Goal: Task Accomplishment & Management: Use online tool/utility

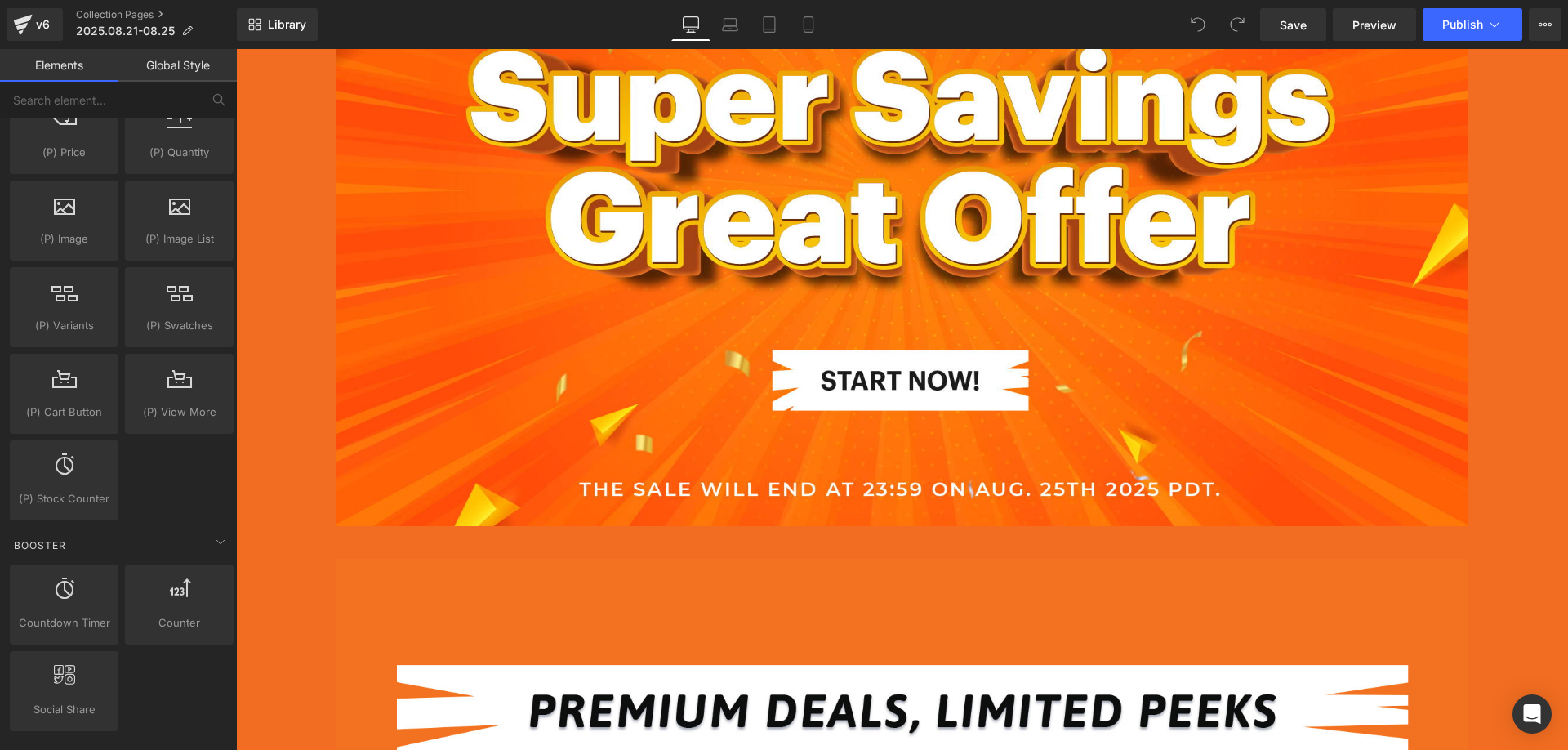
scroll to position [1716, 0]
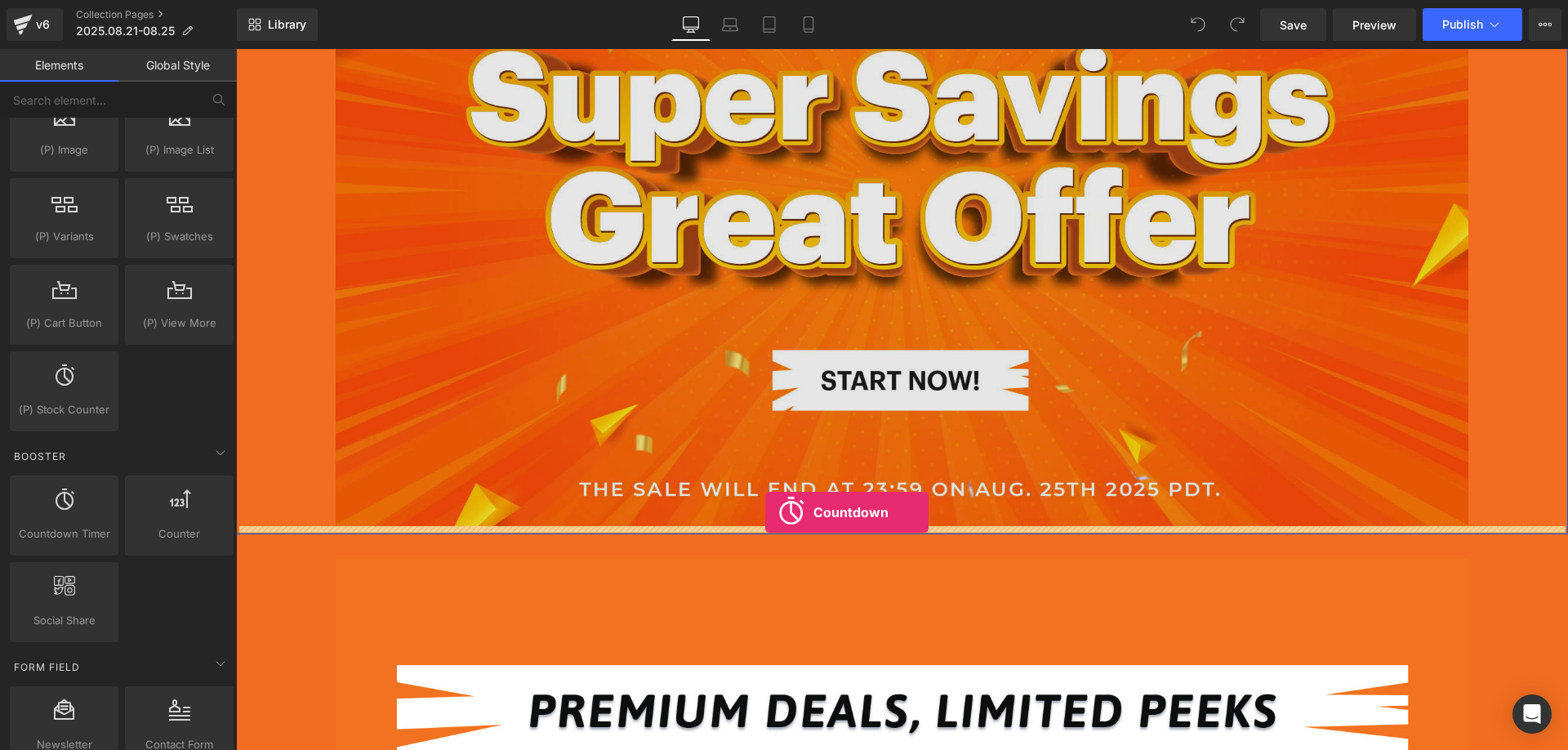
drag, startPoint x: 311, startPoint y: 564, endPoint x: 765, endPoint y: 512, distance: 457.0
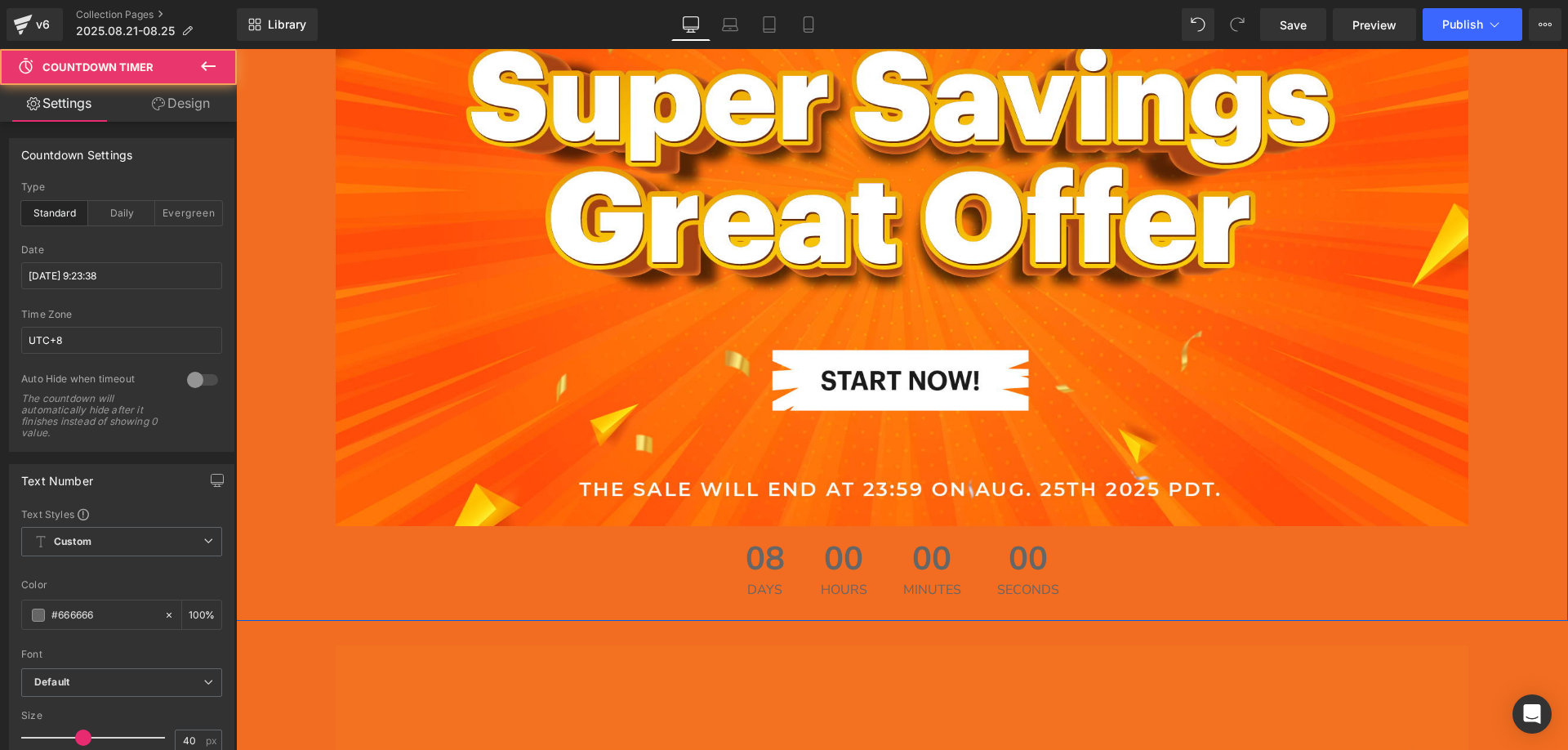
scroll to position [0, 0]
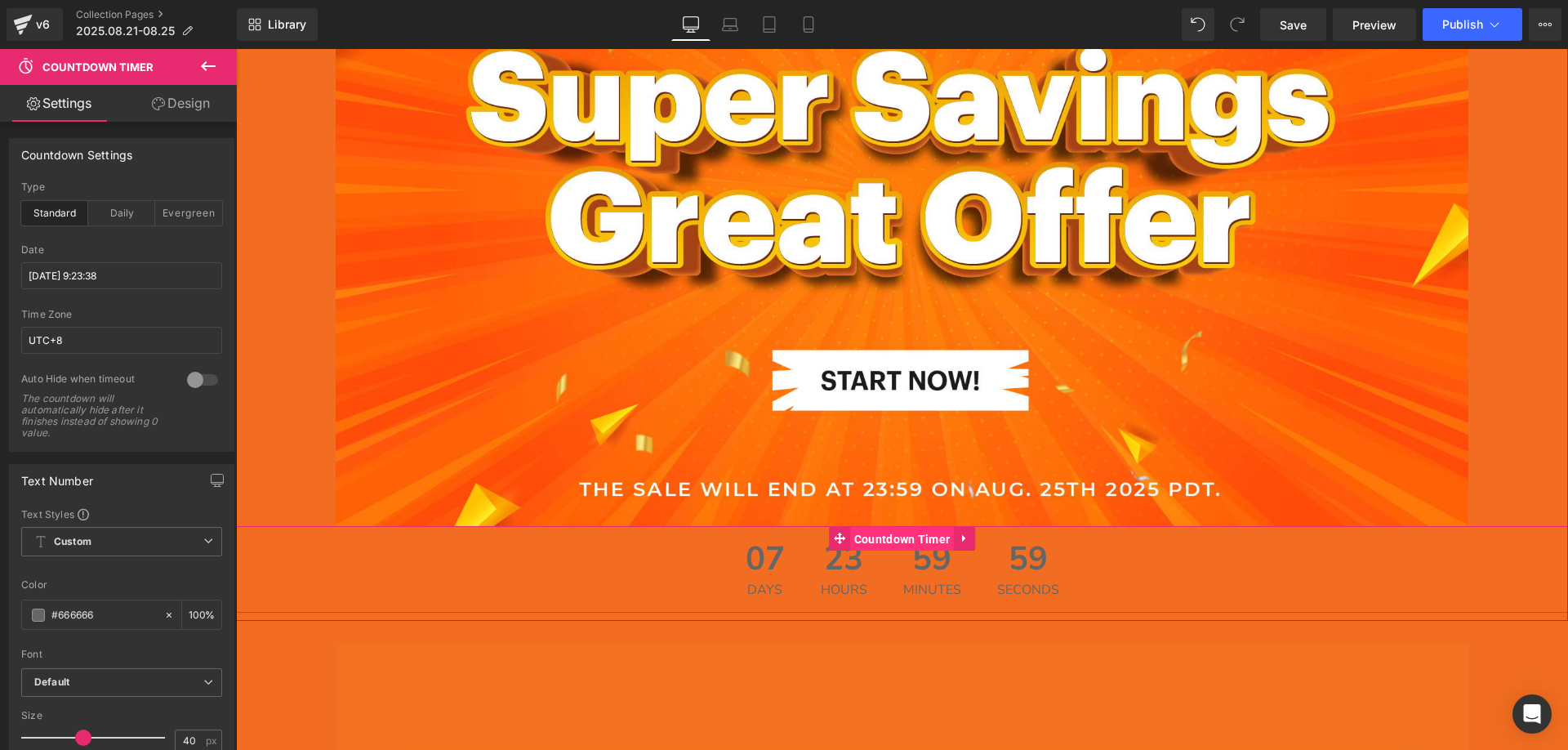
click at [893, 542] on span "Countdown Timer" at bounding box center [902, 538] width 104 height 24
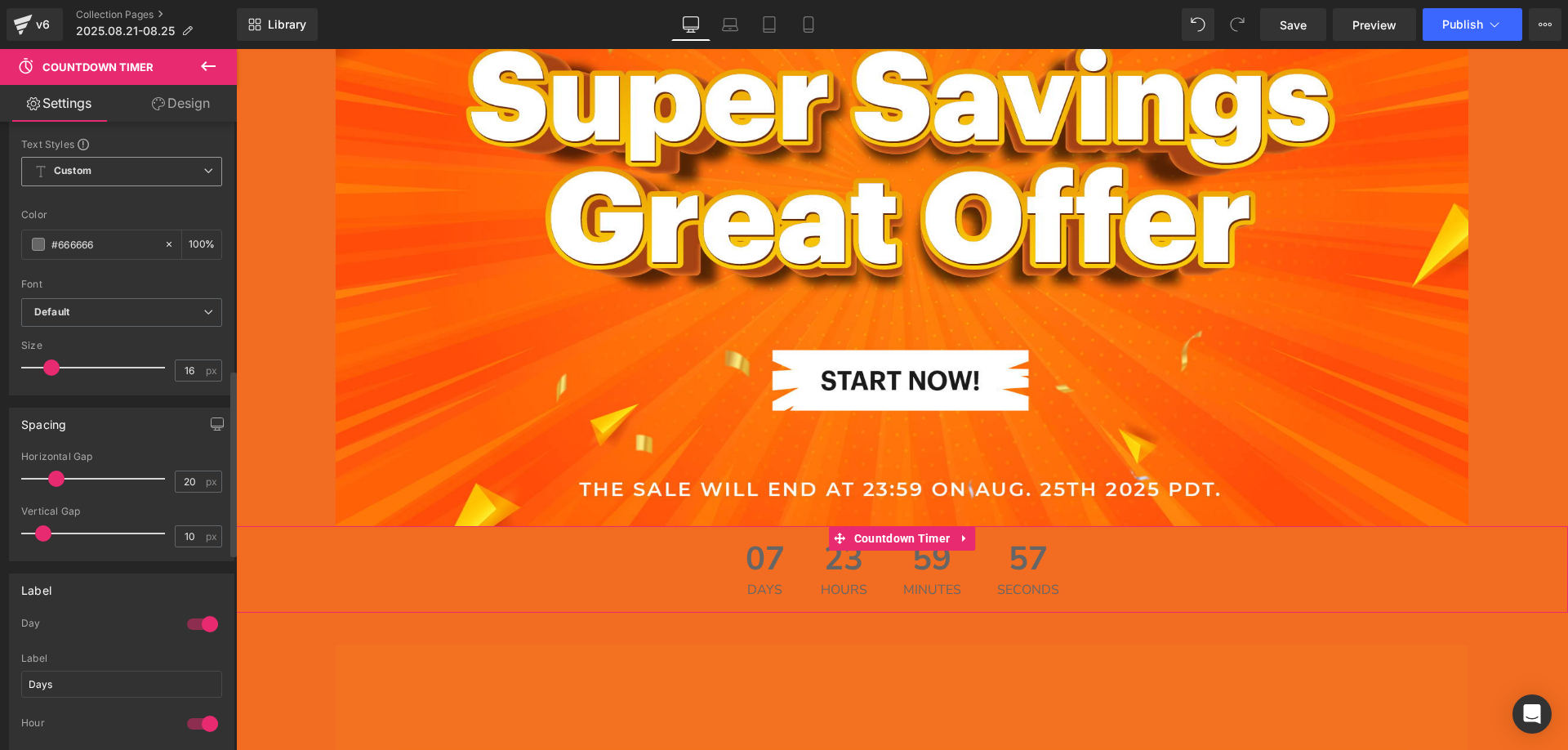
scroll to position [899, 0]
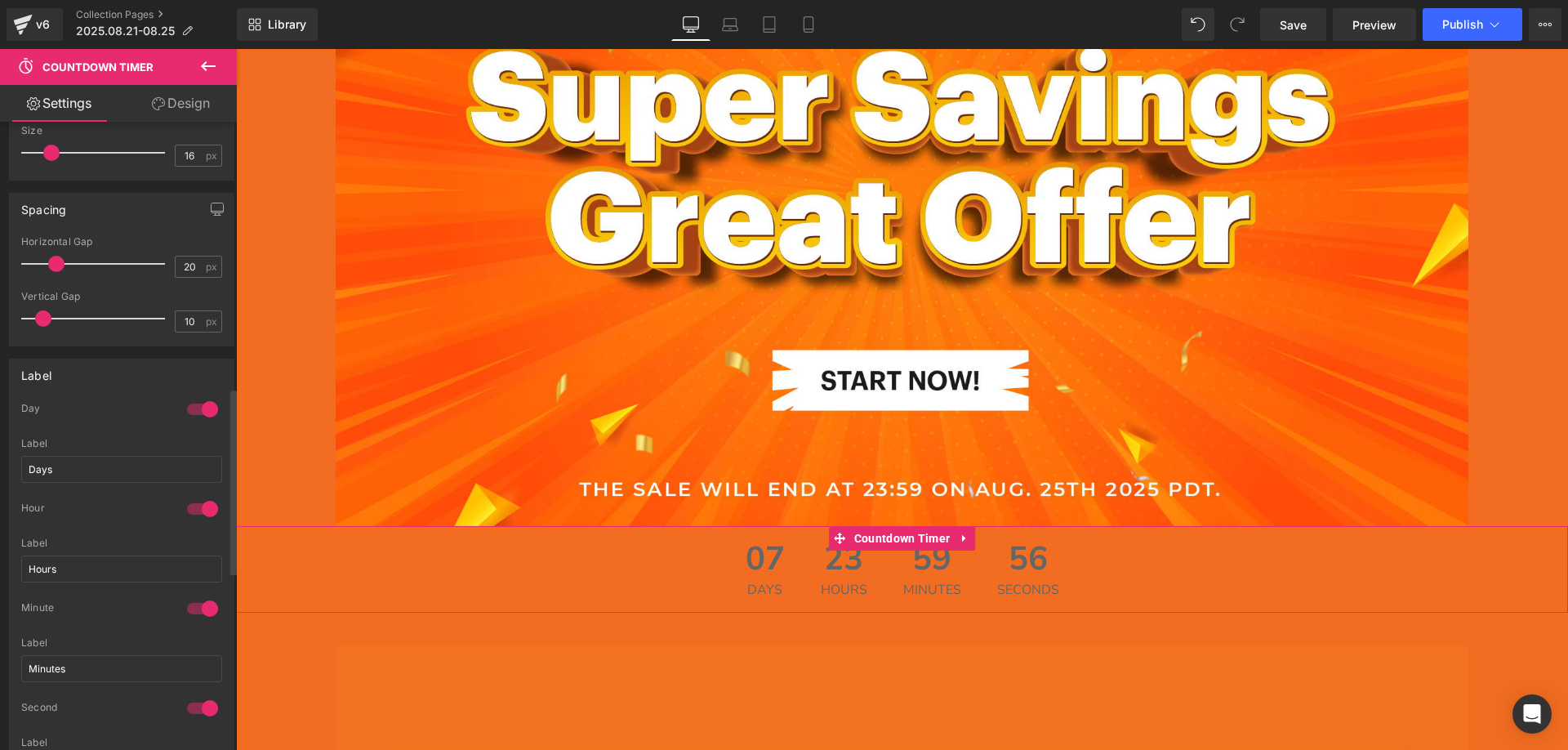
click at [199, 405] on div at bounding box center [202, 409] width 40 height 26
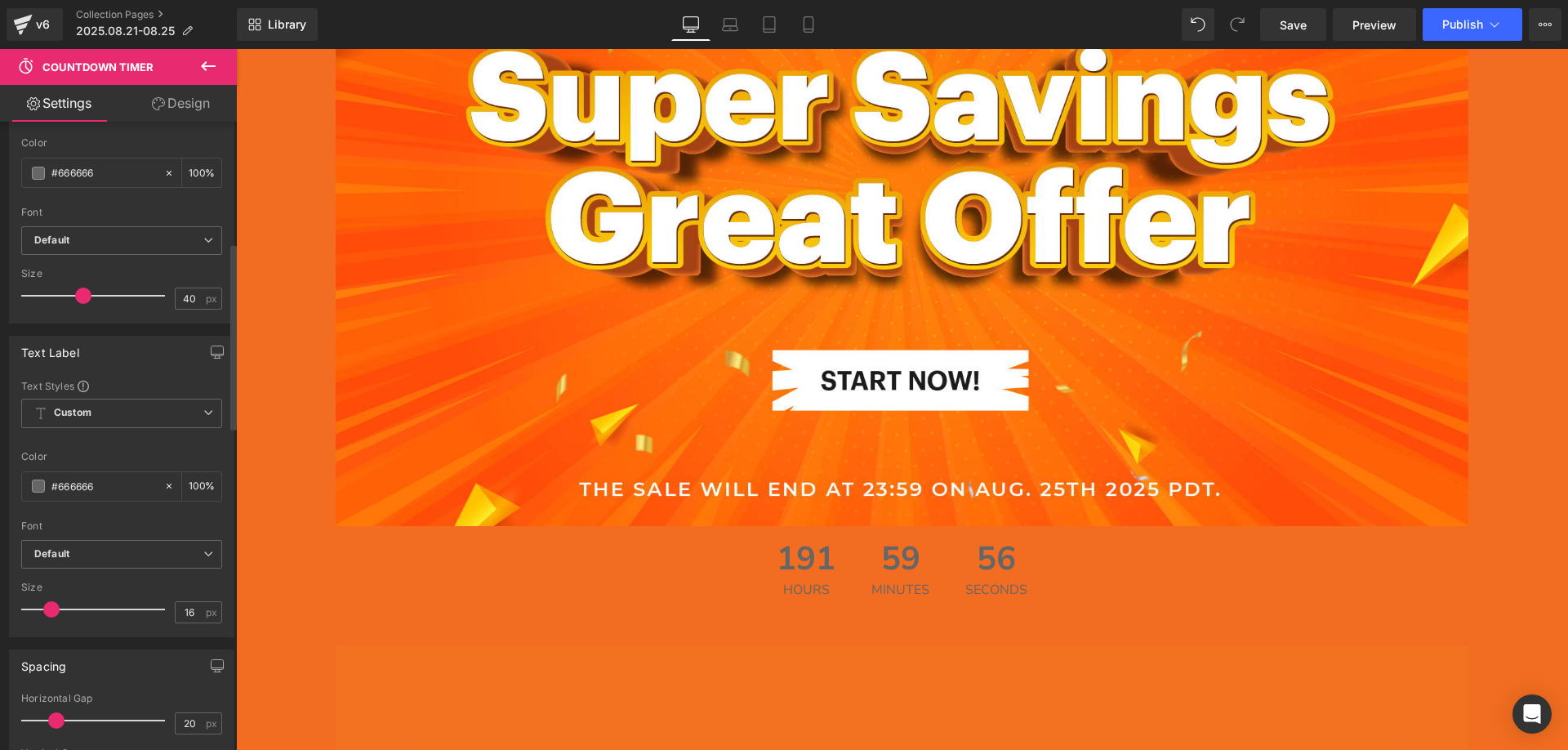
scroll to position [409, 0]
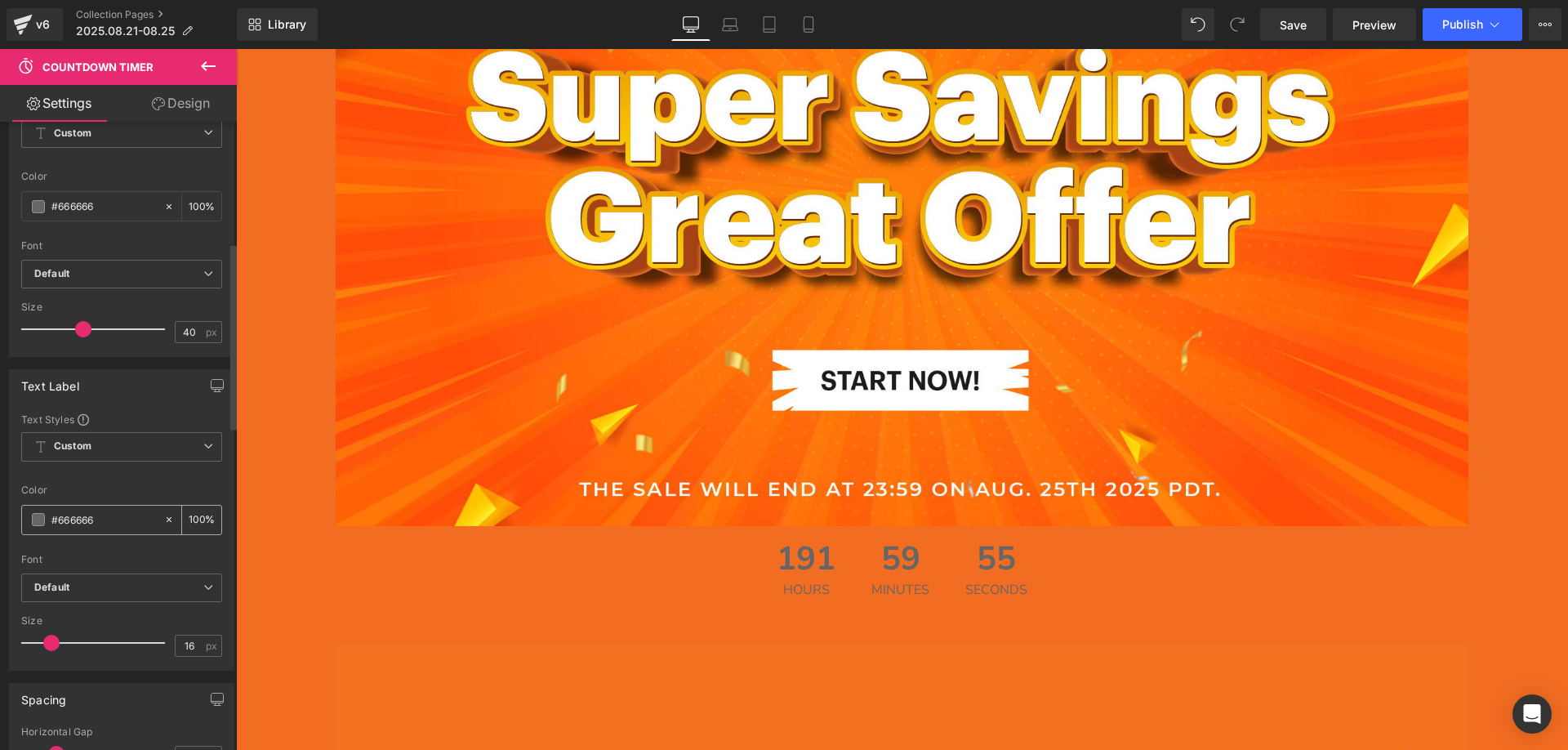
click at [37, 517] on span at bounding box center [39, 520] width 14 height 14
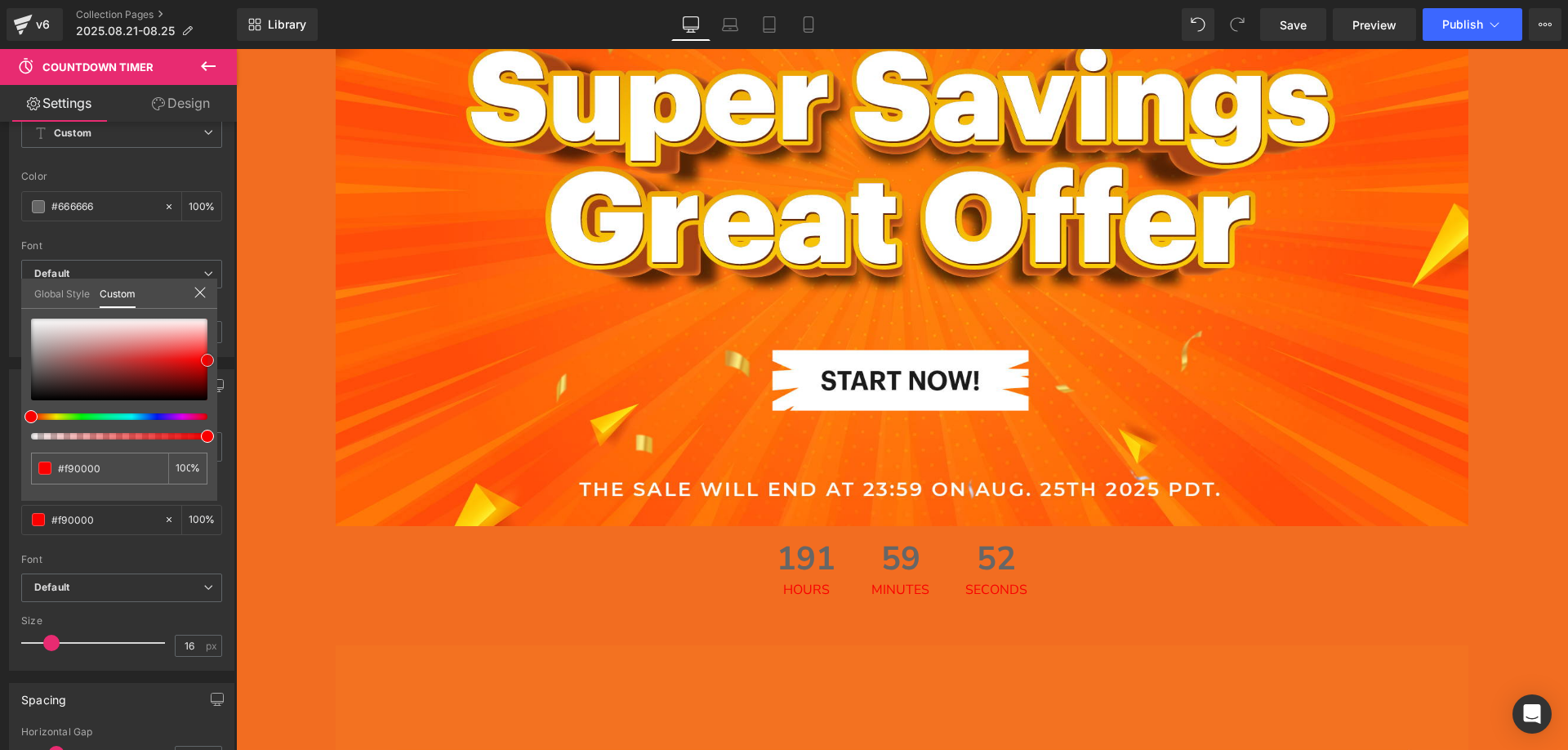
drag, startPoint x: 270, startPoint y: 415, endPoint x: 242, endPoint y: 360, distance: 61.7
click at [118, 469] on input "#666666" at bounding box center [101, 469] width 87 height 17
drag, startPoint x: 121, startPoint y: 469, endPoint x: 81, endPoint y: 469, distance: 40.0
click at [30, 469] on div "#666666 100 %" at bounding box center [119, 410] width 196 height 183
type input "#f90000"
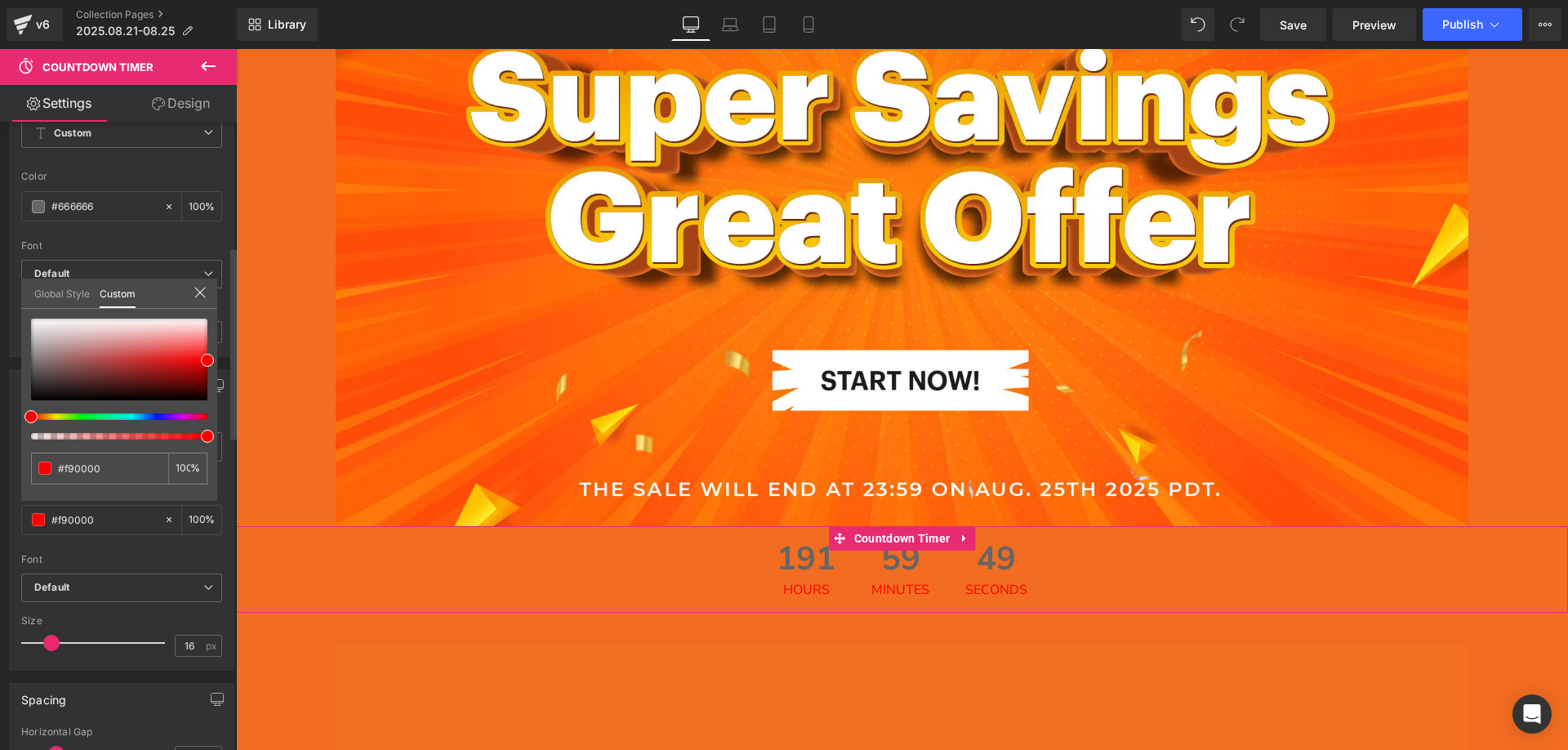
click at [197, 289] on icon at bounding box center [200, 293] width 14 height 14
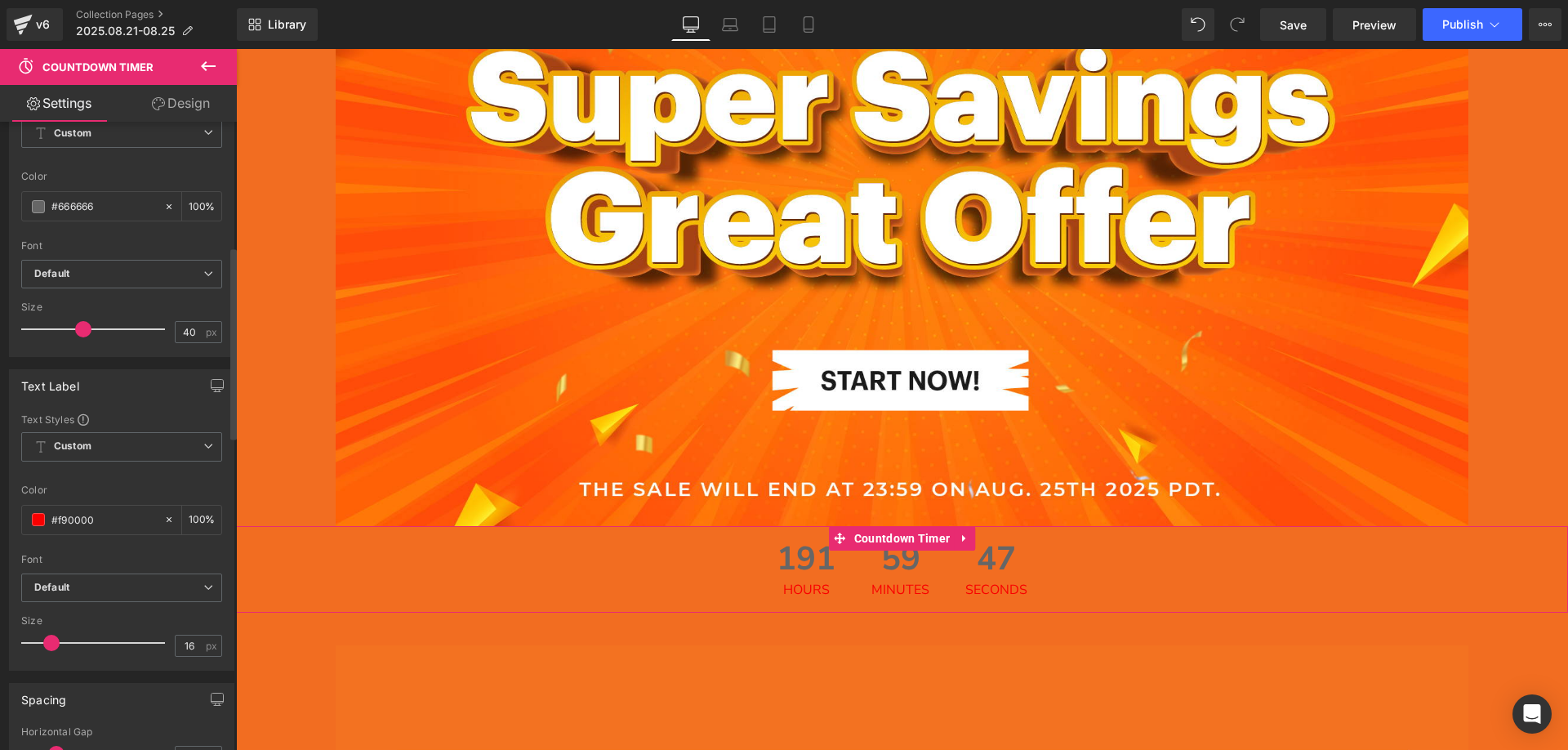
drag, startPoint x: 98, startPoint y: 202, endPoint x: 15, endPoint y: 202, distance: 83.0
click at [15, 202] on div "Text Styles Custom Custom Setup Global Style Custom Setup Global Style rgb(102,…" at bounding box center [122, 227] width 224 height 257
paste input "f90000"
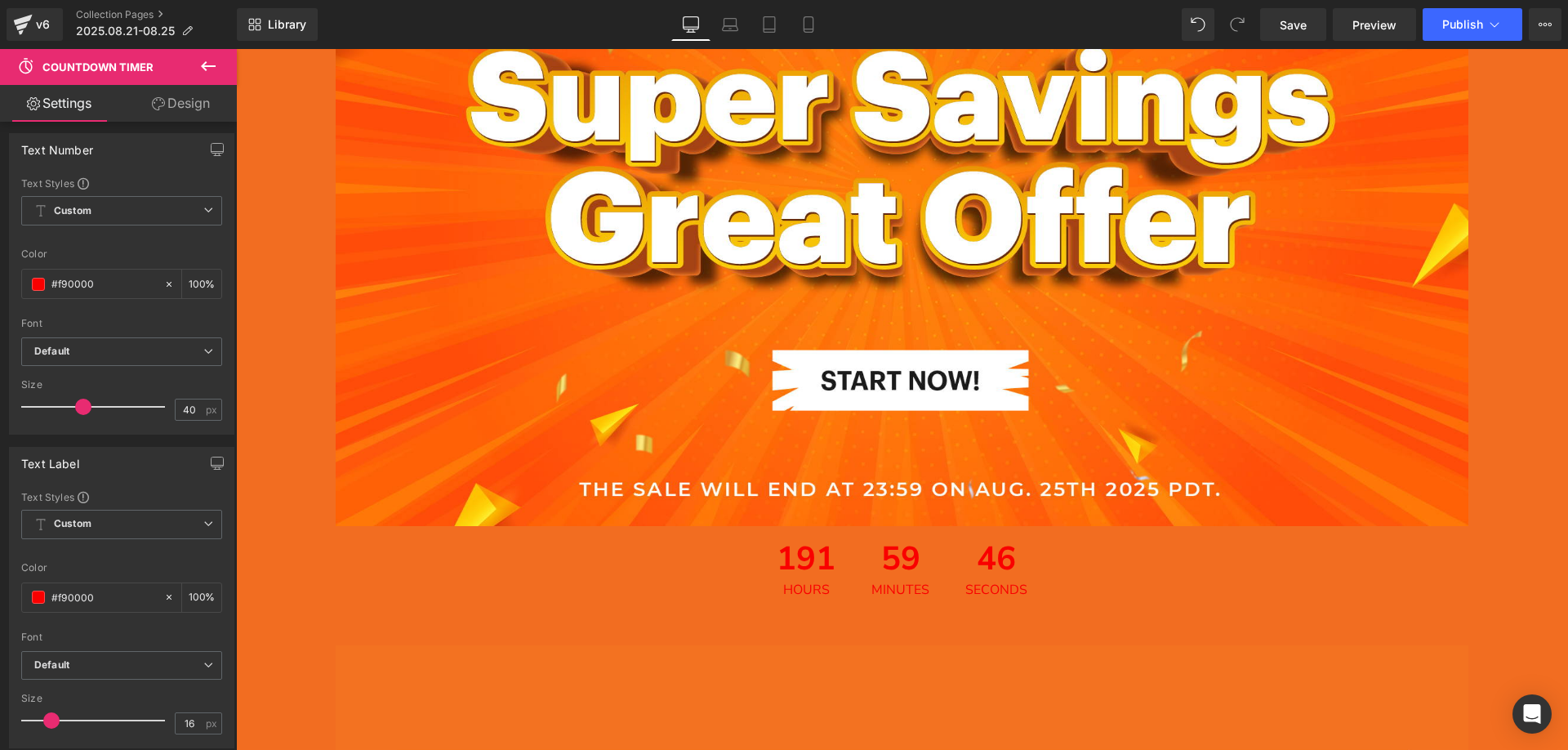
scroll to position [245, 0]
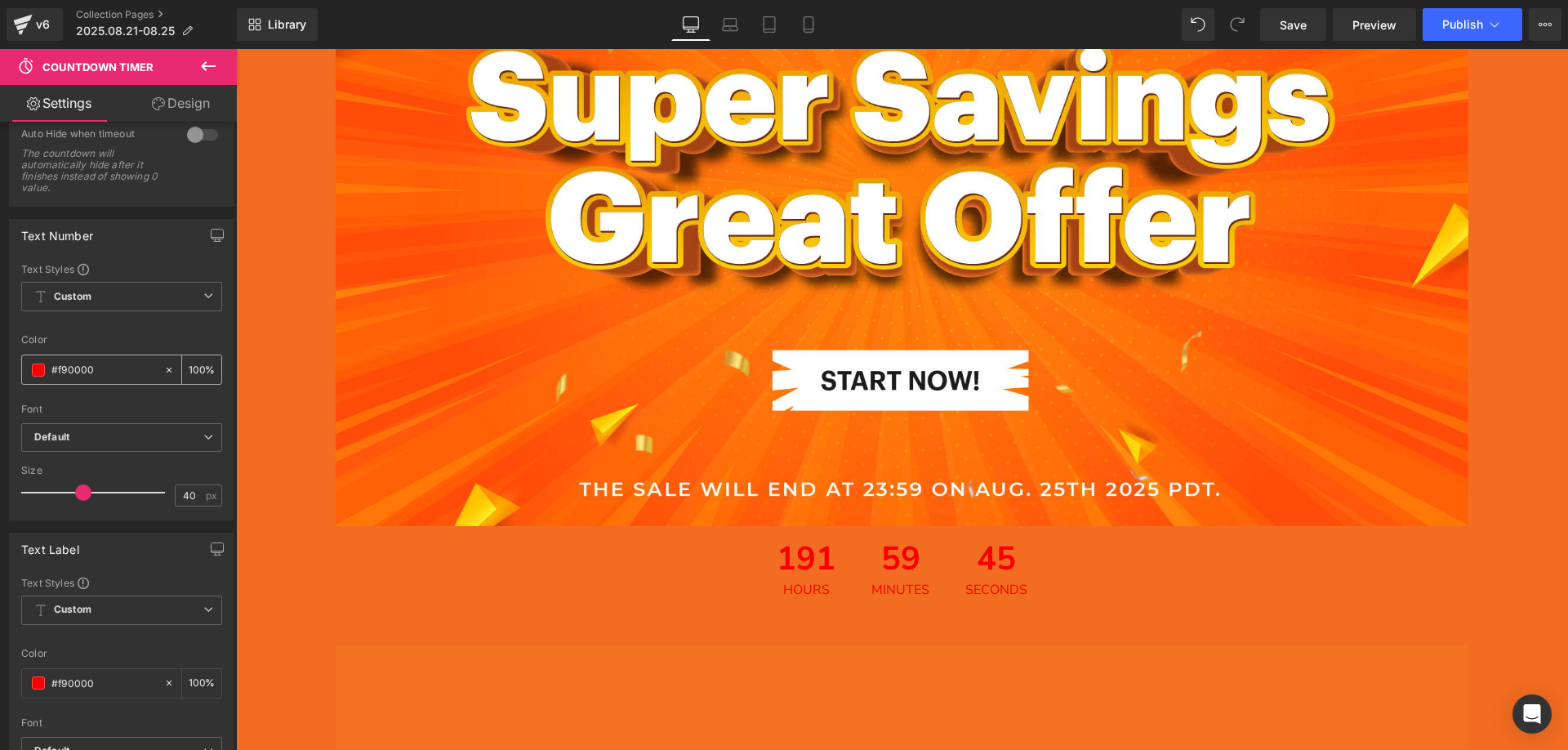
click at [41, 368] on span at bounding box center [39, 370] width 14 height 14
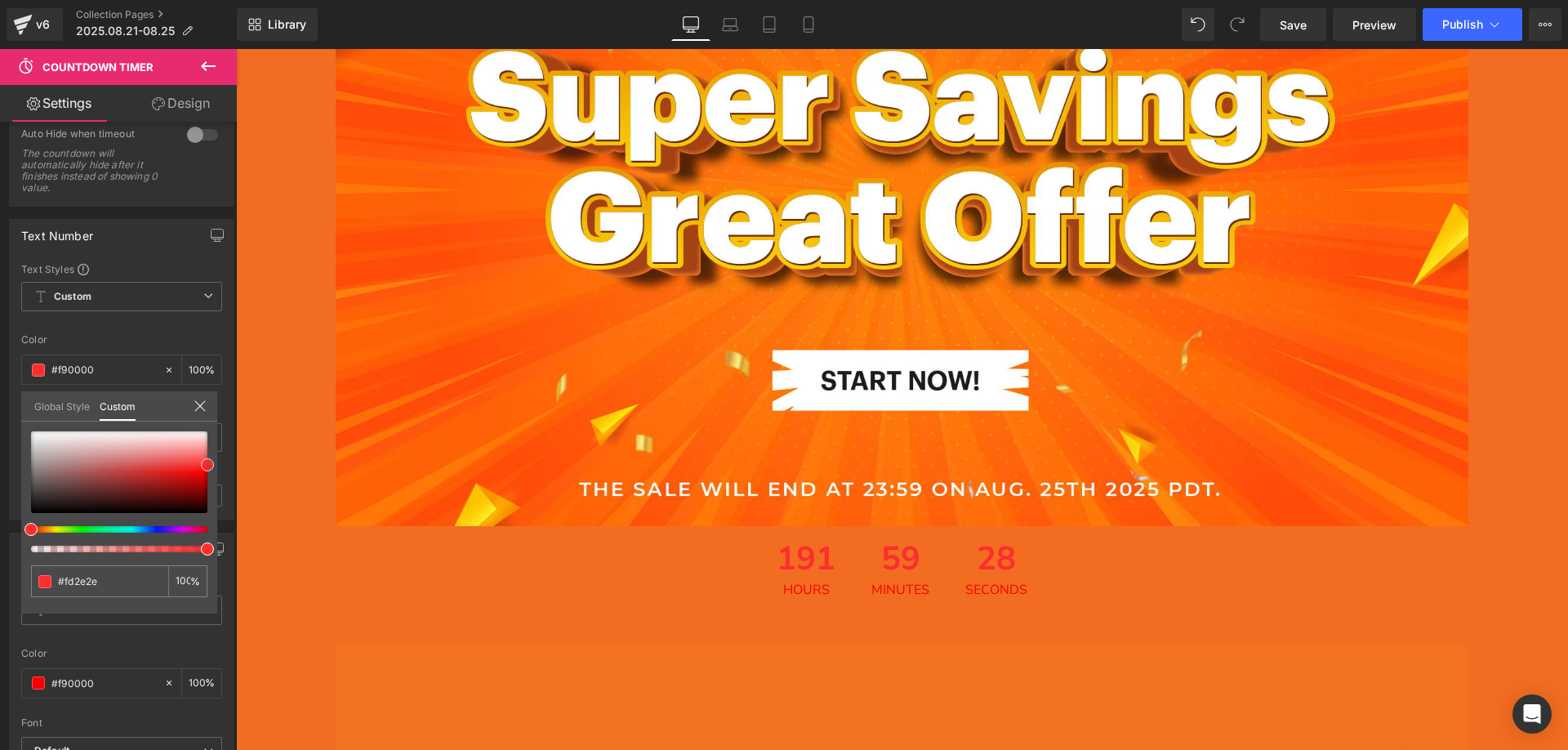
drag, startPoint x: 209, startPoint y: 473, endPoint x: 223, endPoint y: 465, distance: 16.1
click at [223, 465] on div "Text Number Text Styles Custom Custom Setup Global Style Custom Setup Global St…" at bounding box center [122, 363] width 244 height 314
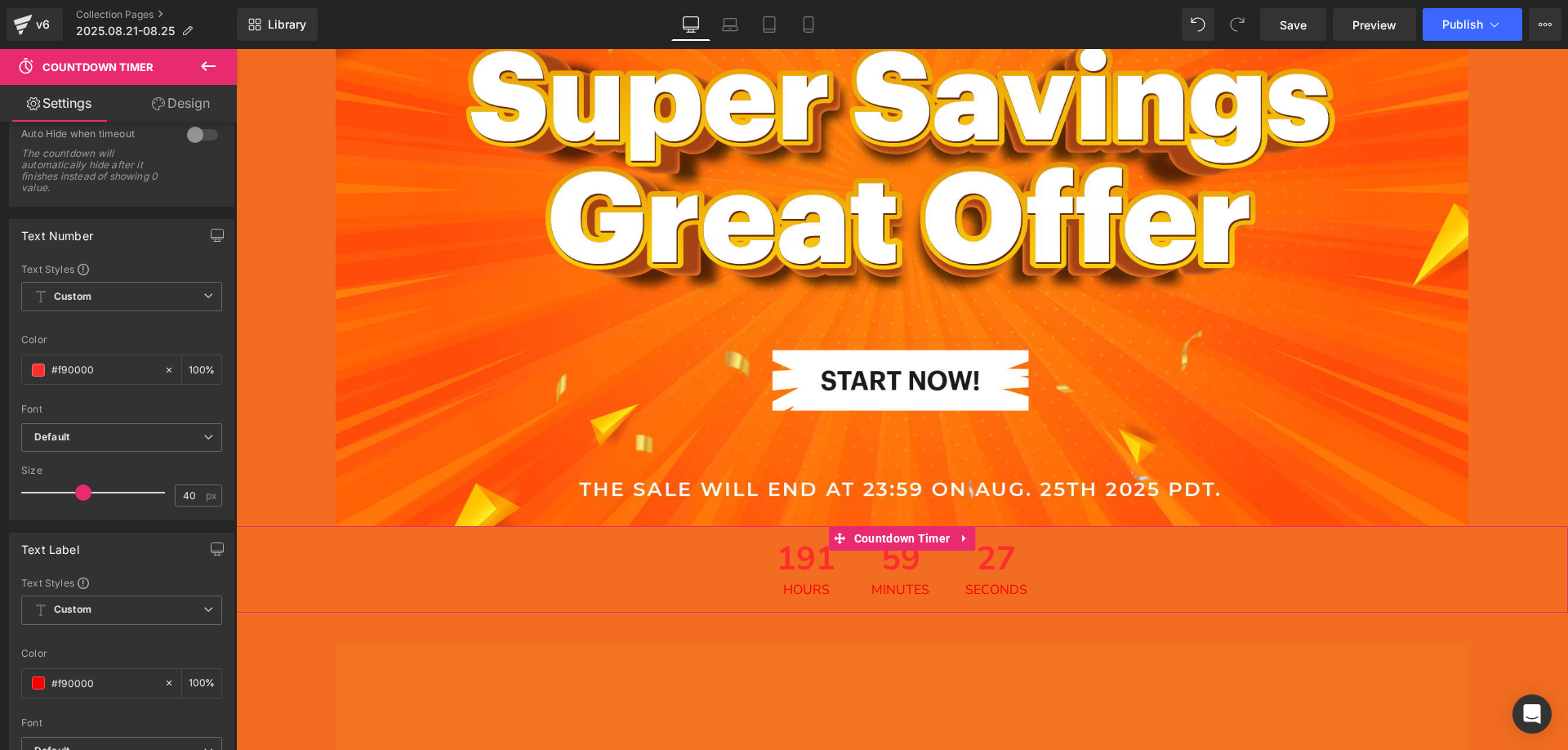
drag, startPoint x: 32, startPoint y: 356, endPoint x: 49, endPoint y: 356, distance: 17.0
click at [0, 356] on html "Countdown Timer You are previewing how the will restyle your page. You can not …" at bounding box center [784, 375] width 1568 height 750
paste input "90000"
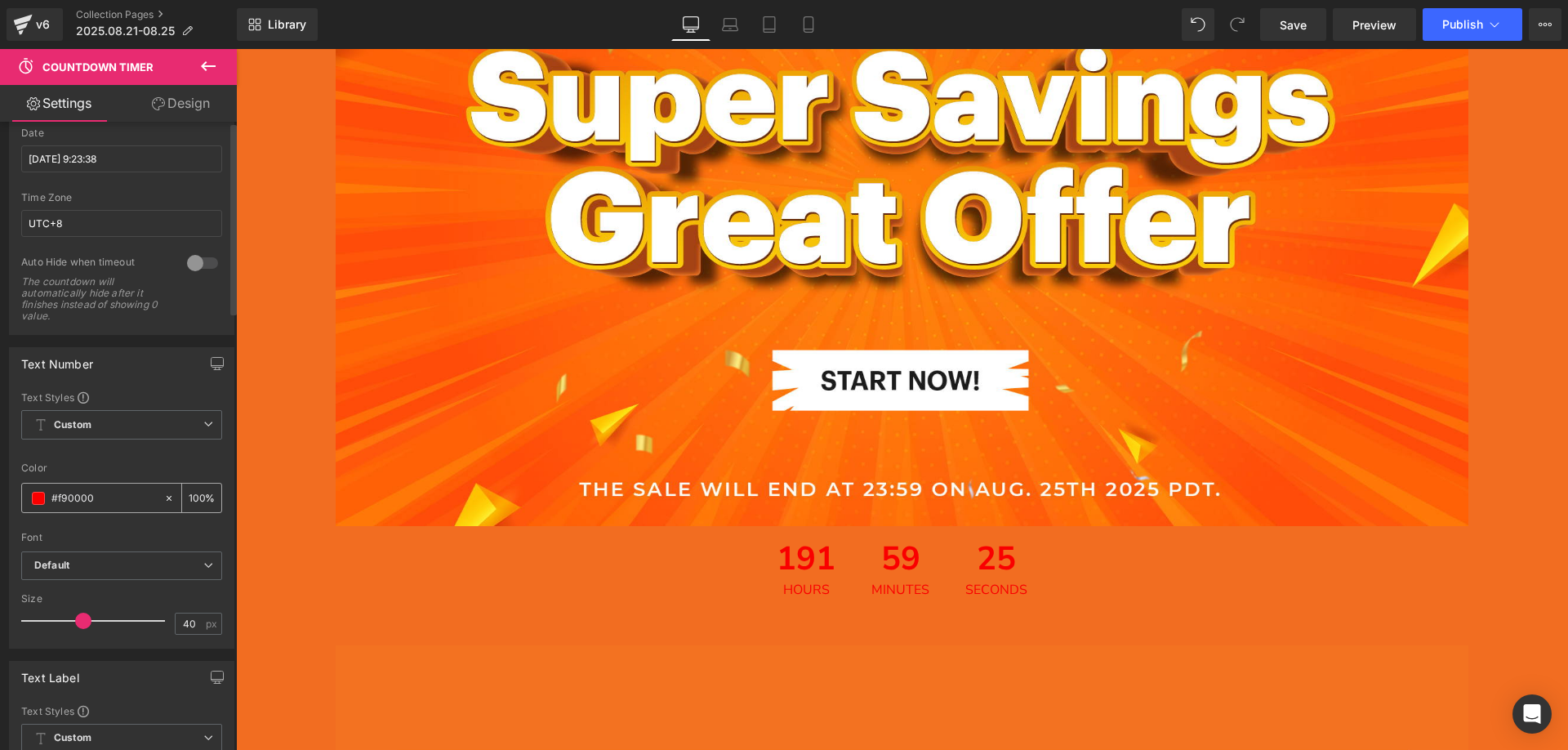
scroll to position [0, 0]
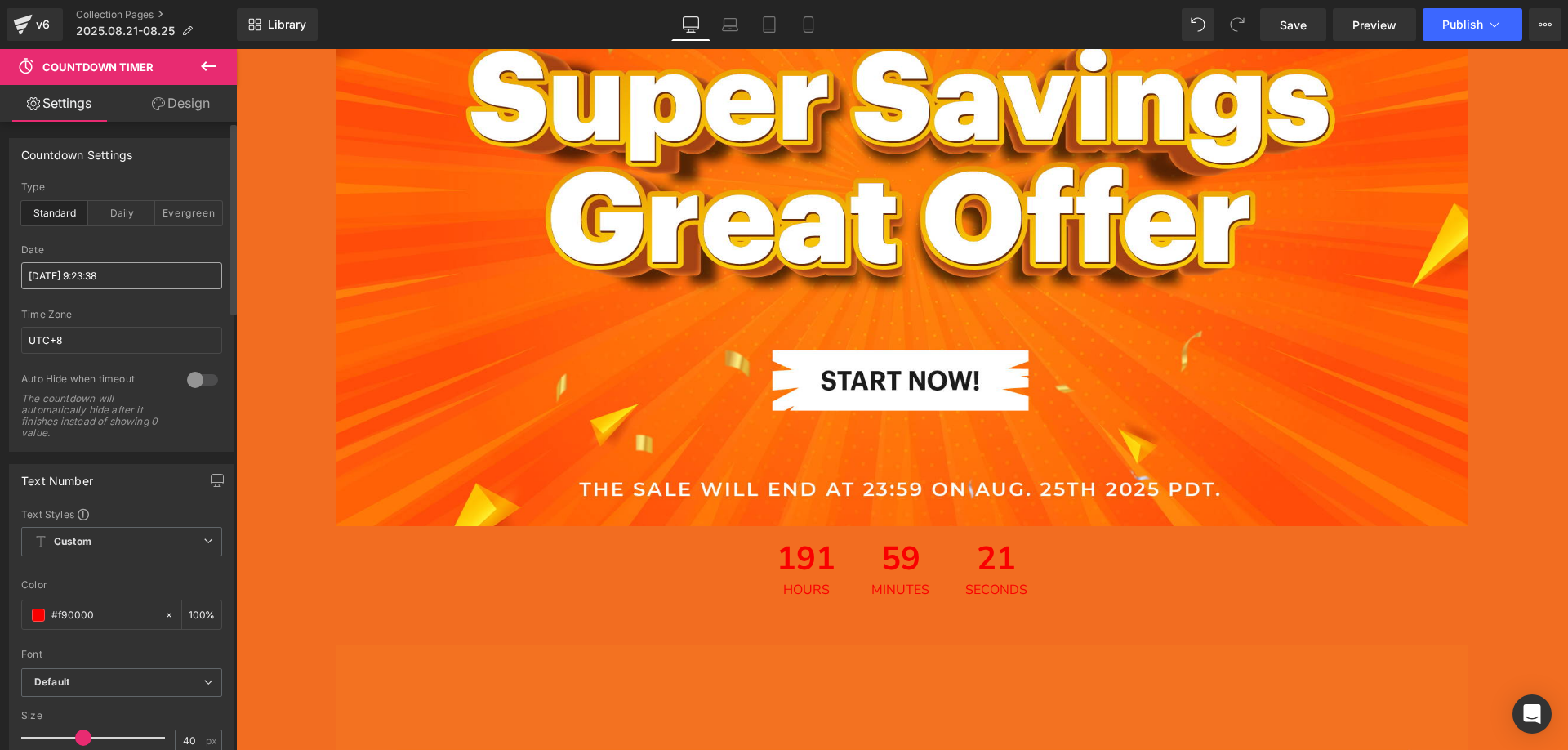
type input "#f90000"
click at [96, 274] on input "2025/9/2 9:23:38" at bounding box center [122, 275] width 201 height 27
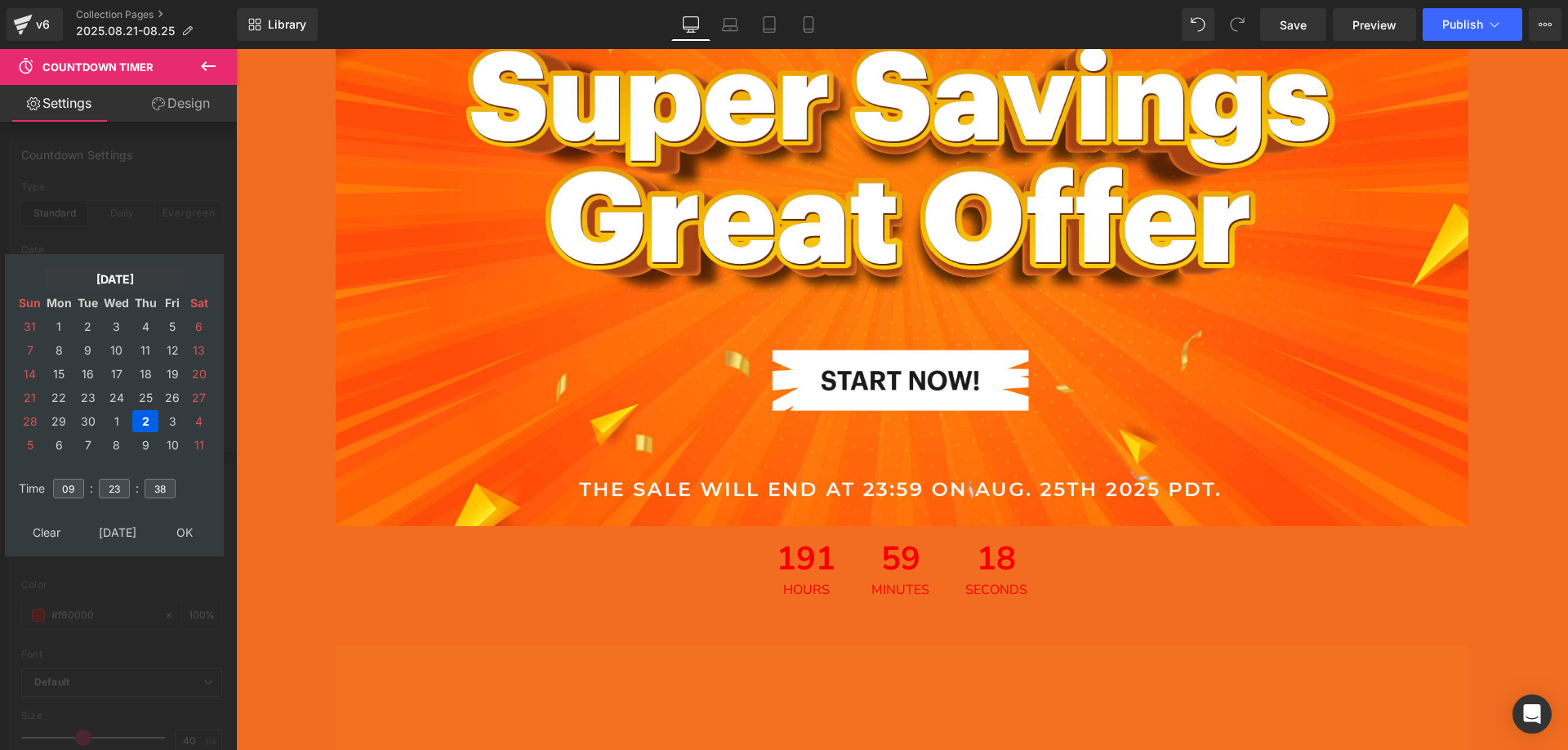
click at [101, 282] on td "Sep, 2025" at bounding box center [114, 278] width 140 height 22
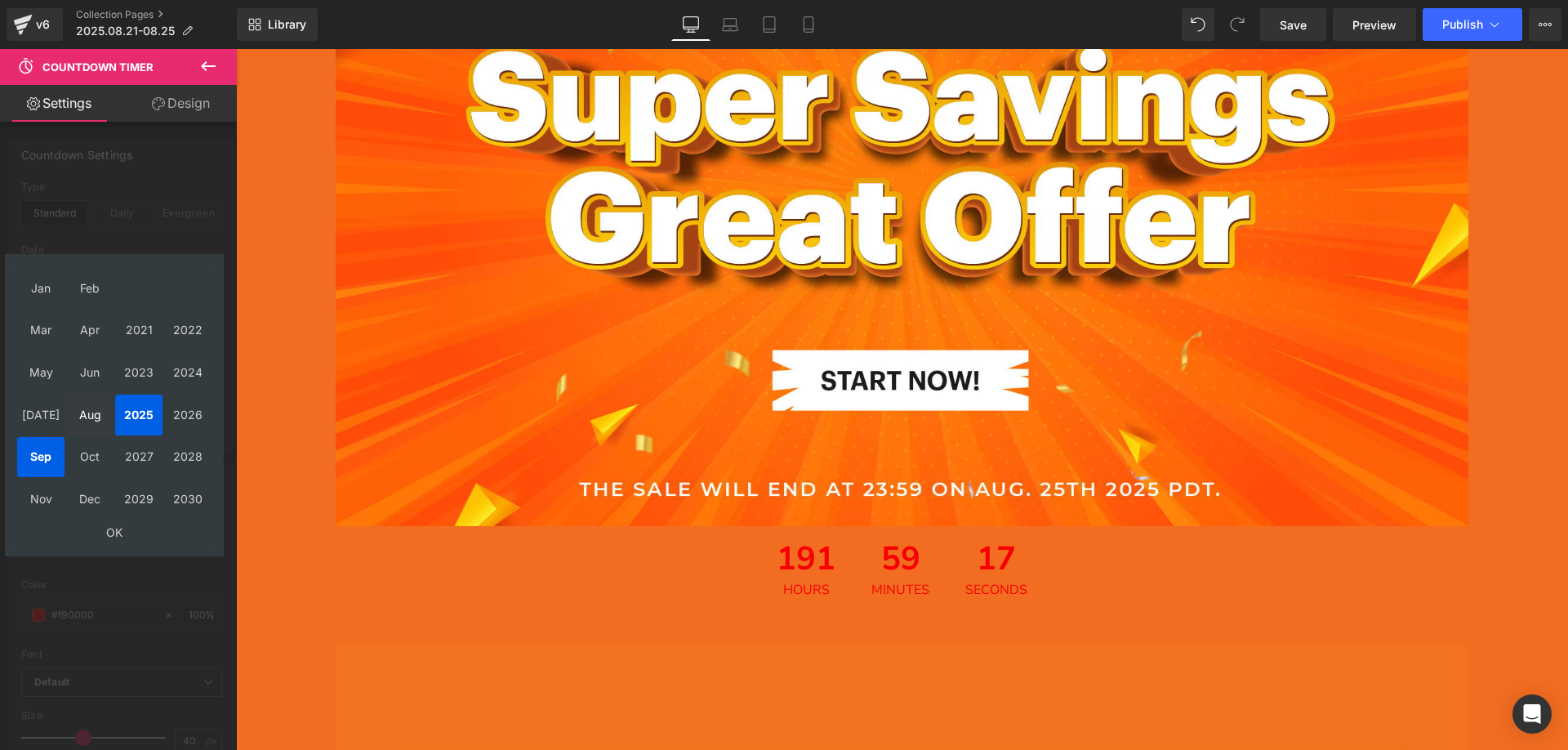
click at [94, 417] on td "Aug" at bounding box center [89, 415] width 47 height 41
click at [116, 529] on td "OK" at bounding box center [114, 532] width 194 height 22
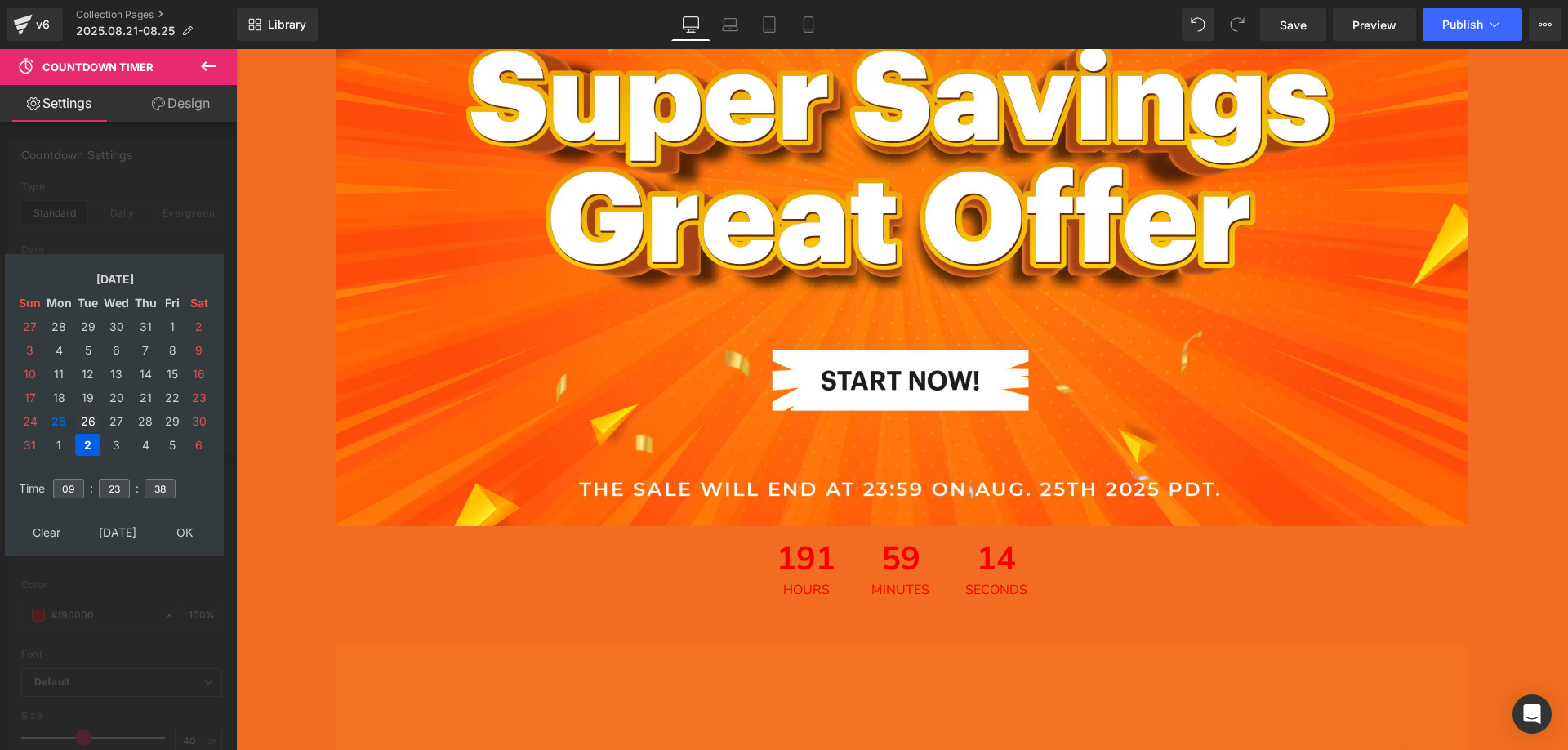
click at [86, 416] on td "26" at bounding box center [88, 420] width 25 height 22
drag, startPoint x: 76, startPoint y: 490, endPoint x: 50, endPoint y: 490, distance: 26.0
click at [50, 490] on td "09" at bounding box center [68, 488] width 36 height 38
type input "15"
drag, startPoint x: 119, startPoint y: 486, endPoint x: 98, endPoint y: 486, distance: 21.0
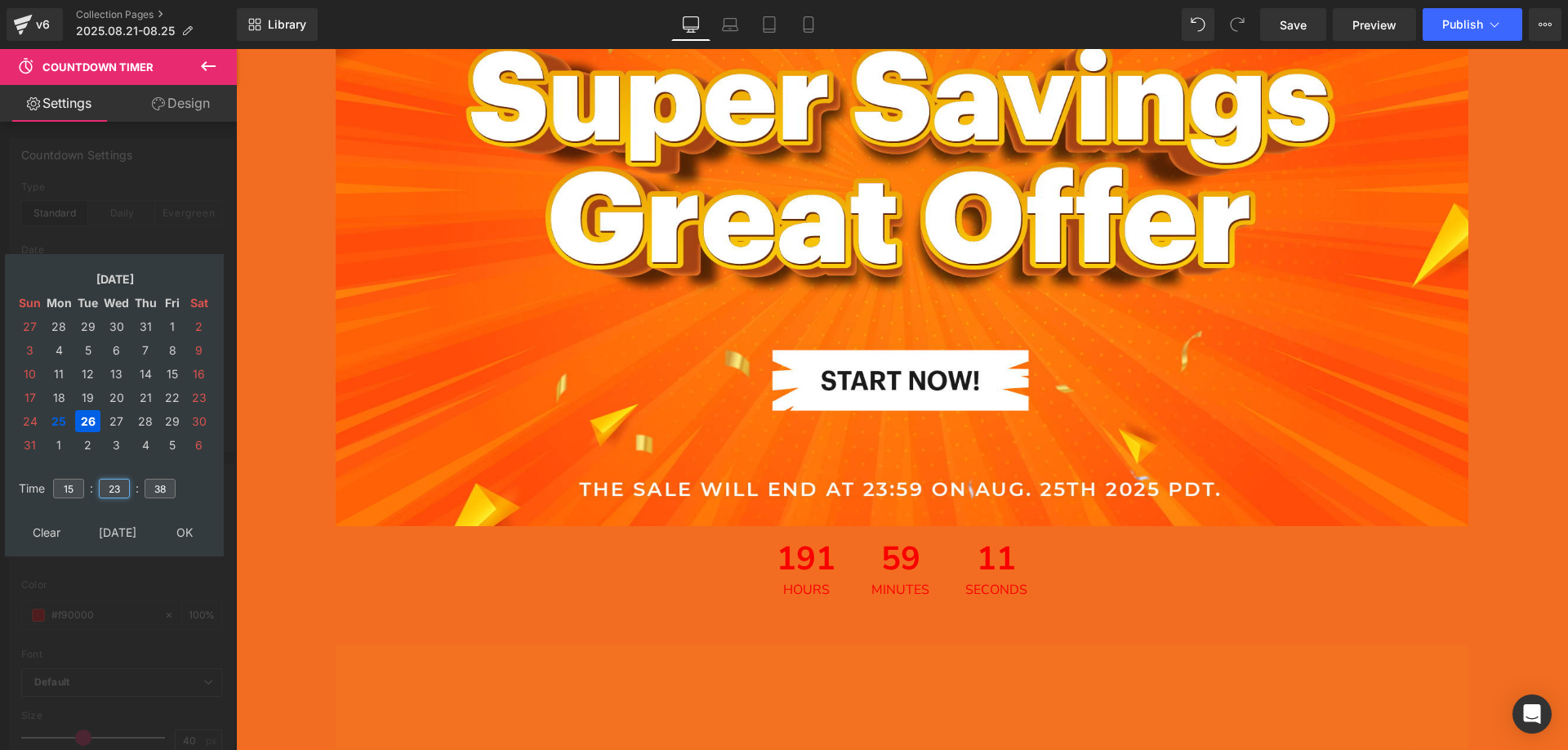
click at [98, 486] on td "23" at bounding box center [114, 488] width 36 height 38
type input "00"
drag, startPoint x: 166, startPoint y: 488, endPoint x: 119, endPoint y: 484, distance: 47.2
click at [119, 484] on tr "Time 15 : 00 : 38" at bounding box center [114, 478] width 199 height 18
type input "00"
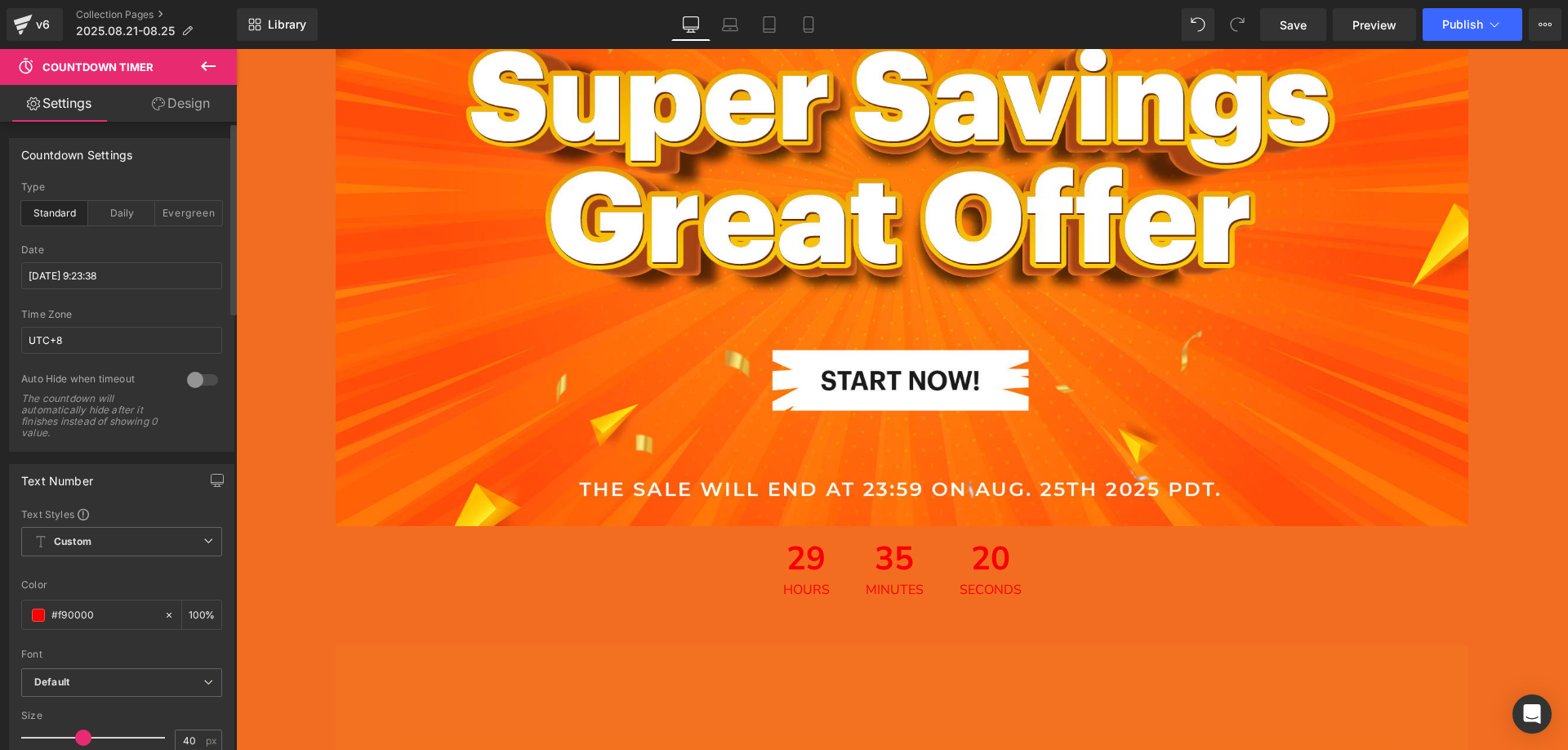
click at [206, 66] on icon at bounding box center [208, 66] width 14 height 10
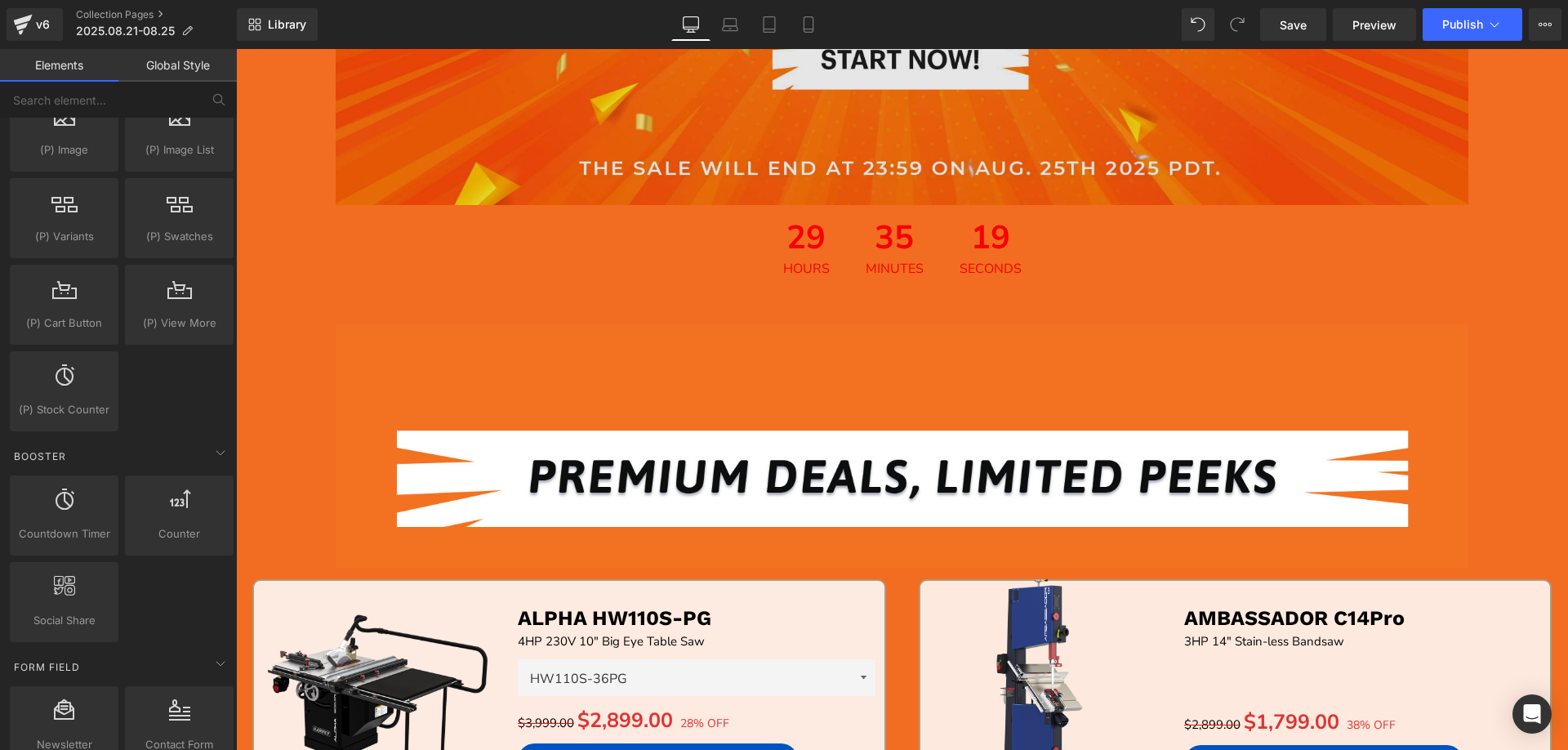
scroll to position [409, 0]
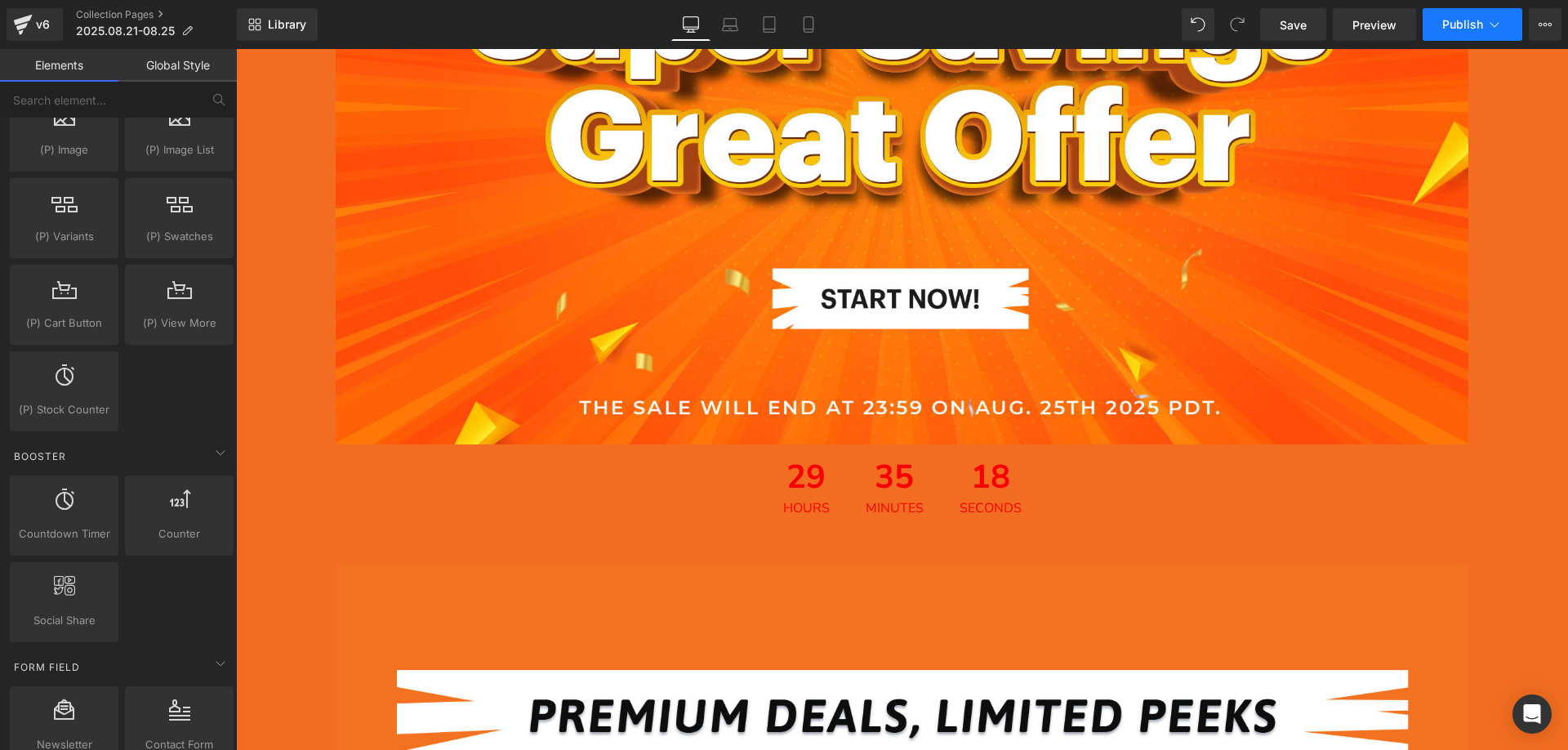
click at [1448, 21] on span "Publish" at bounding box center [1463, 25] width 41 height 14
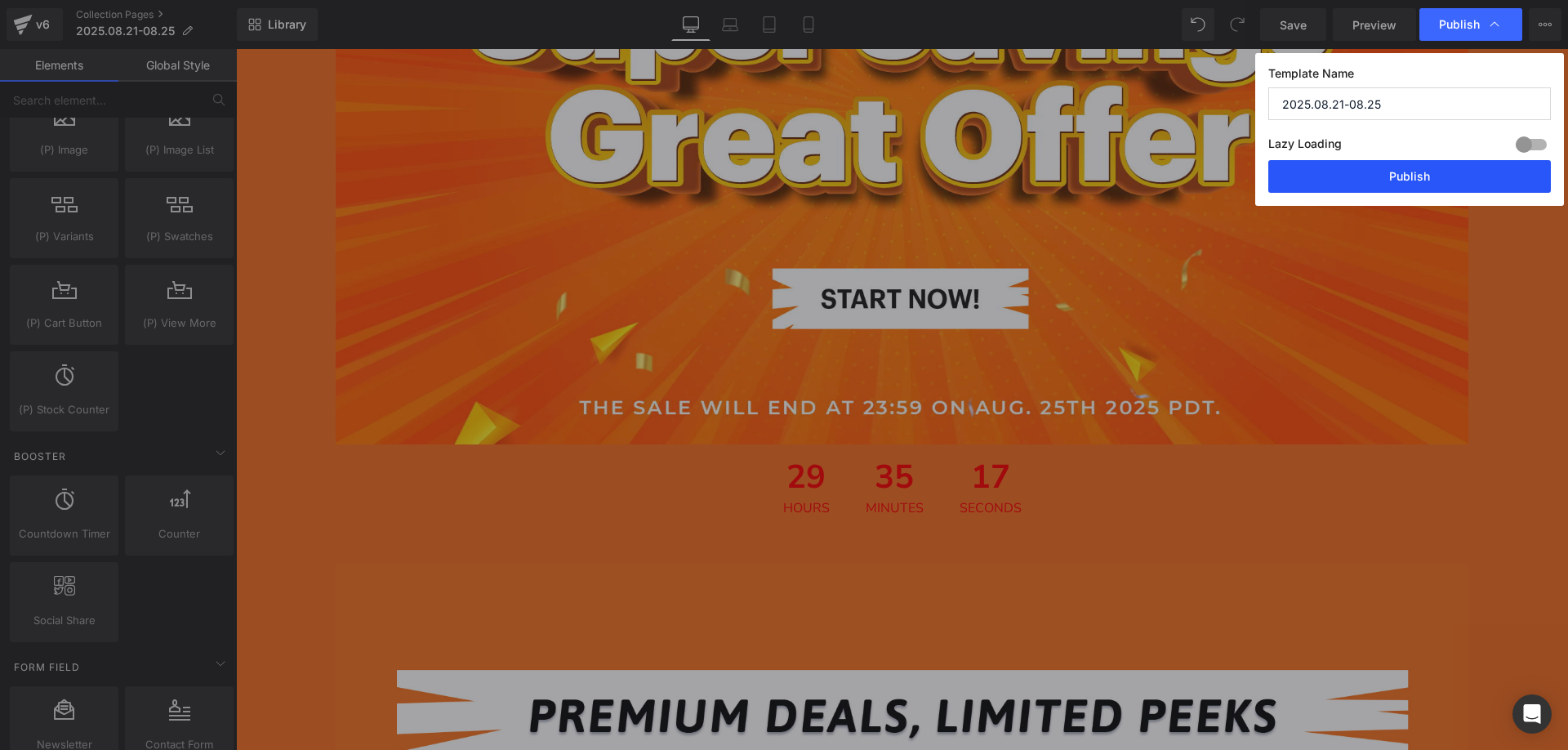
click at [1385, 171] on button "Publish" at bounding box center [1410, 177] width 282 height 33
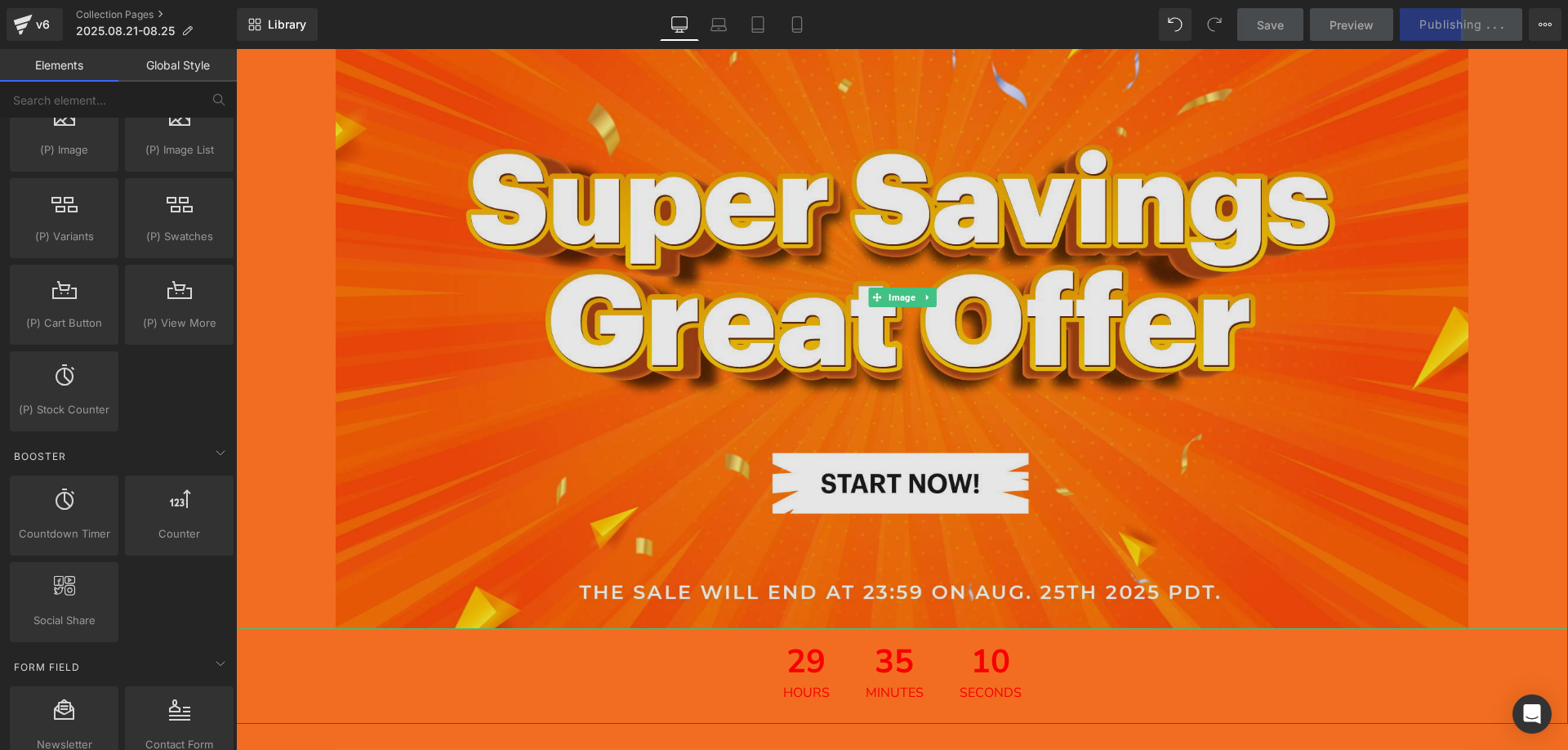
scroll to position [490, 0]
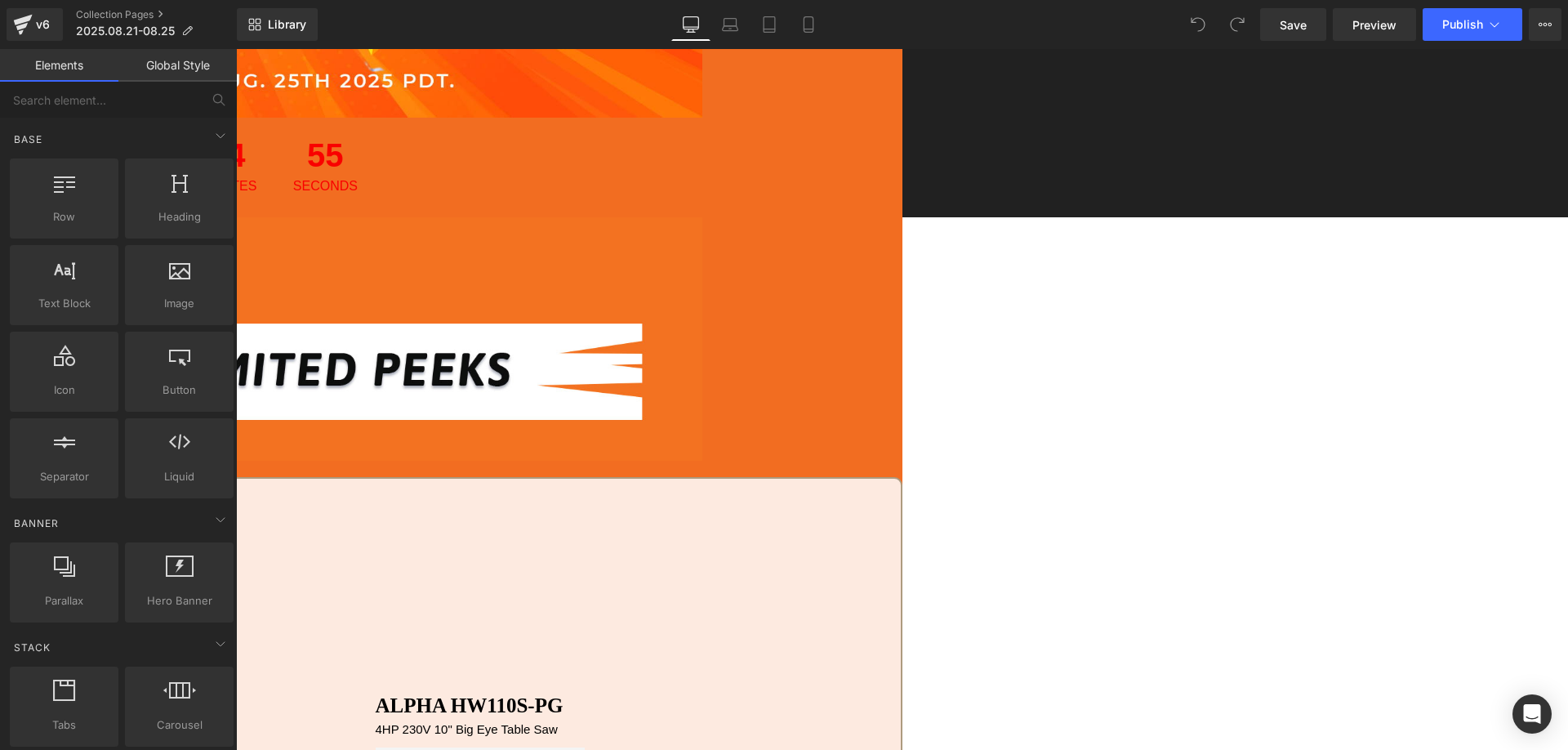
scroll to position [245, 0]
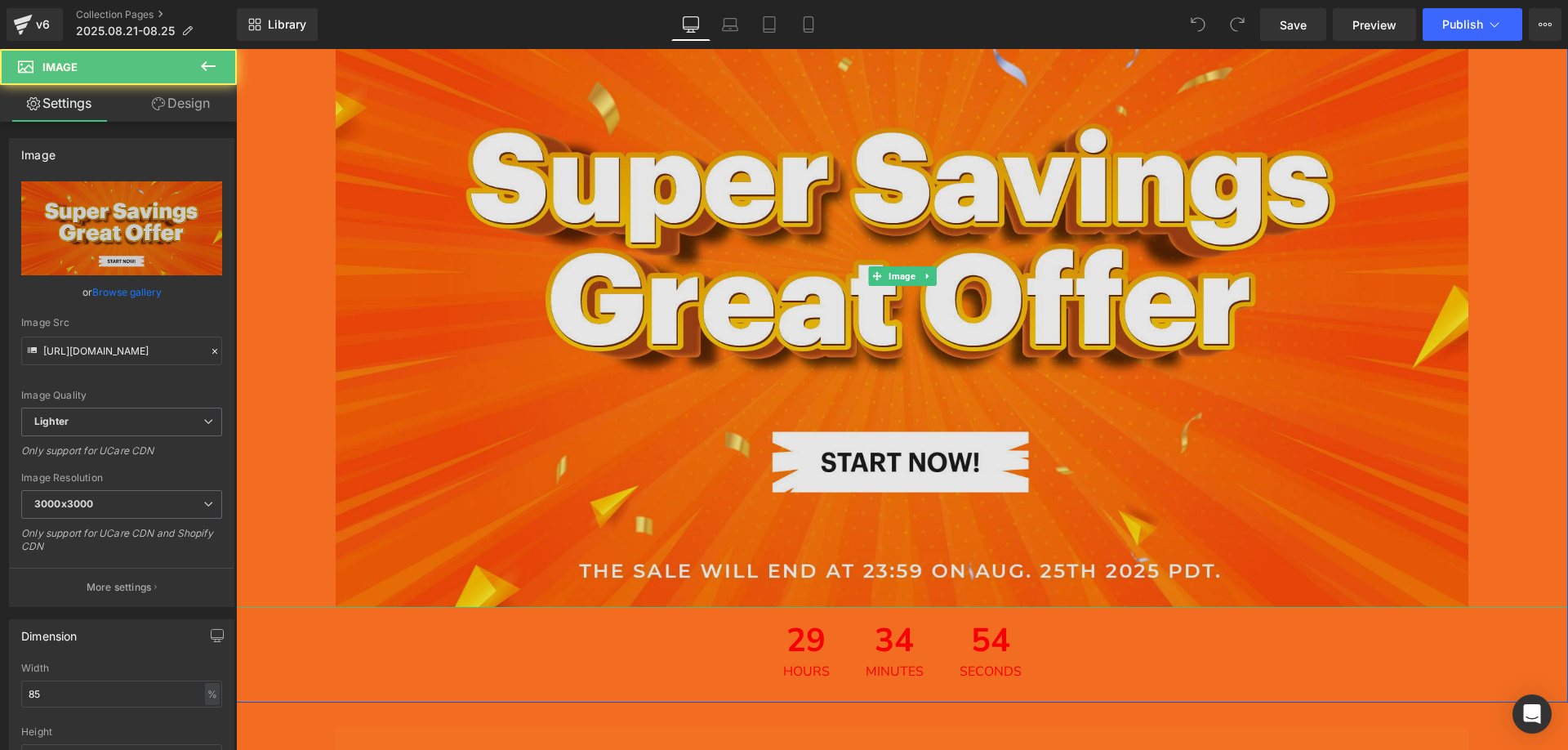
click at [673, 251] on img at bounding box center [901, 276] width 1132 height 663
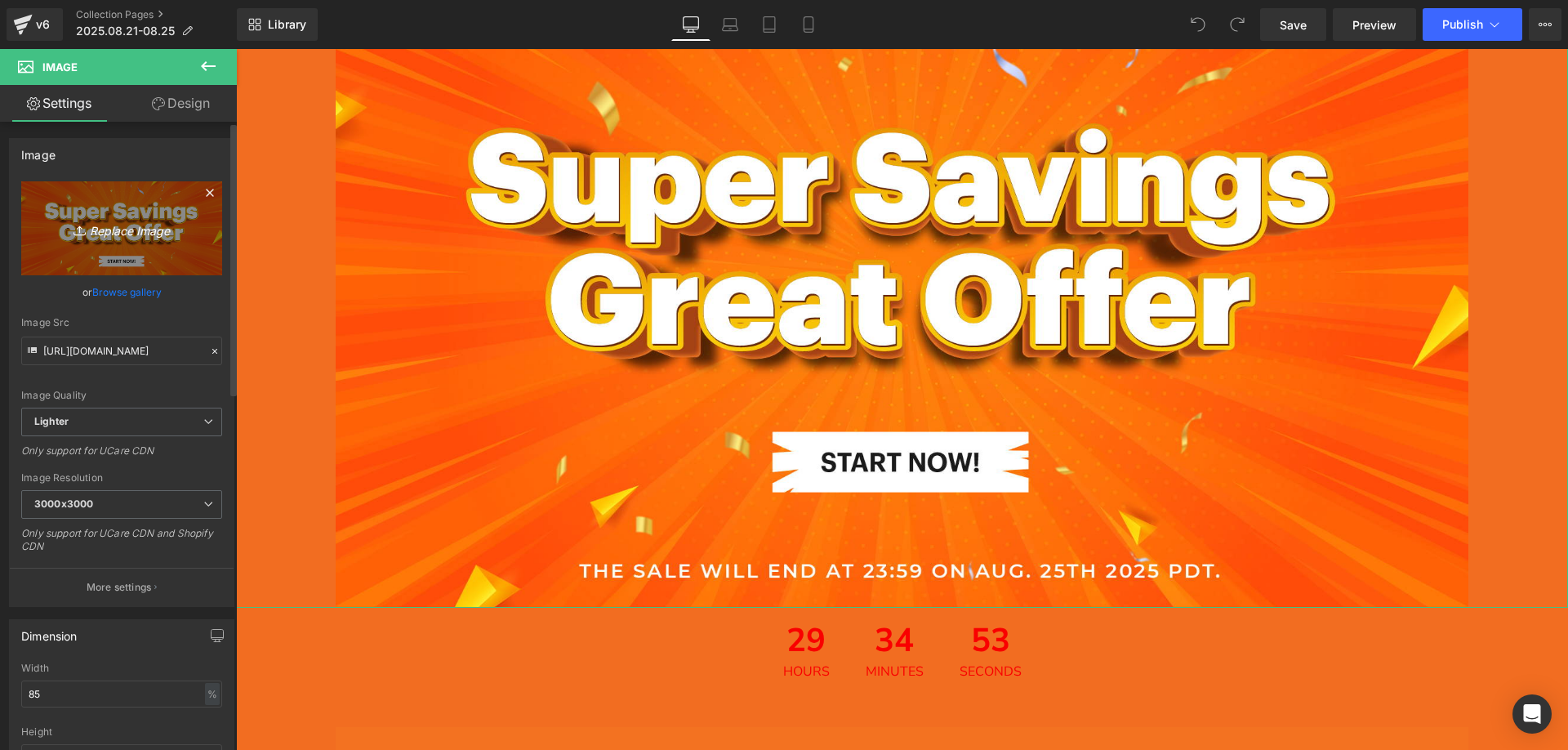
click at [136, 223] on icon "Replace Image" at bounding box center [121, 228] width 130 height 20
type input "C:\fakepath\Artboard 1 副本.jpg"
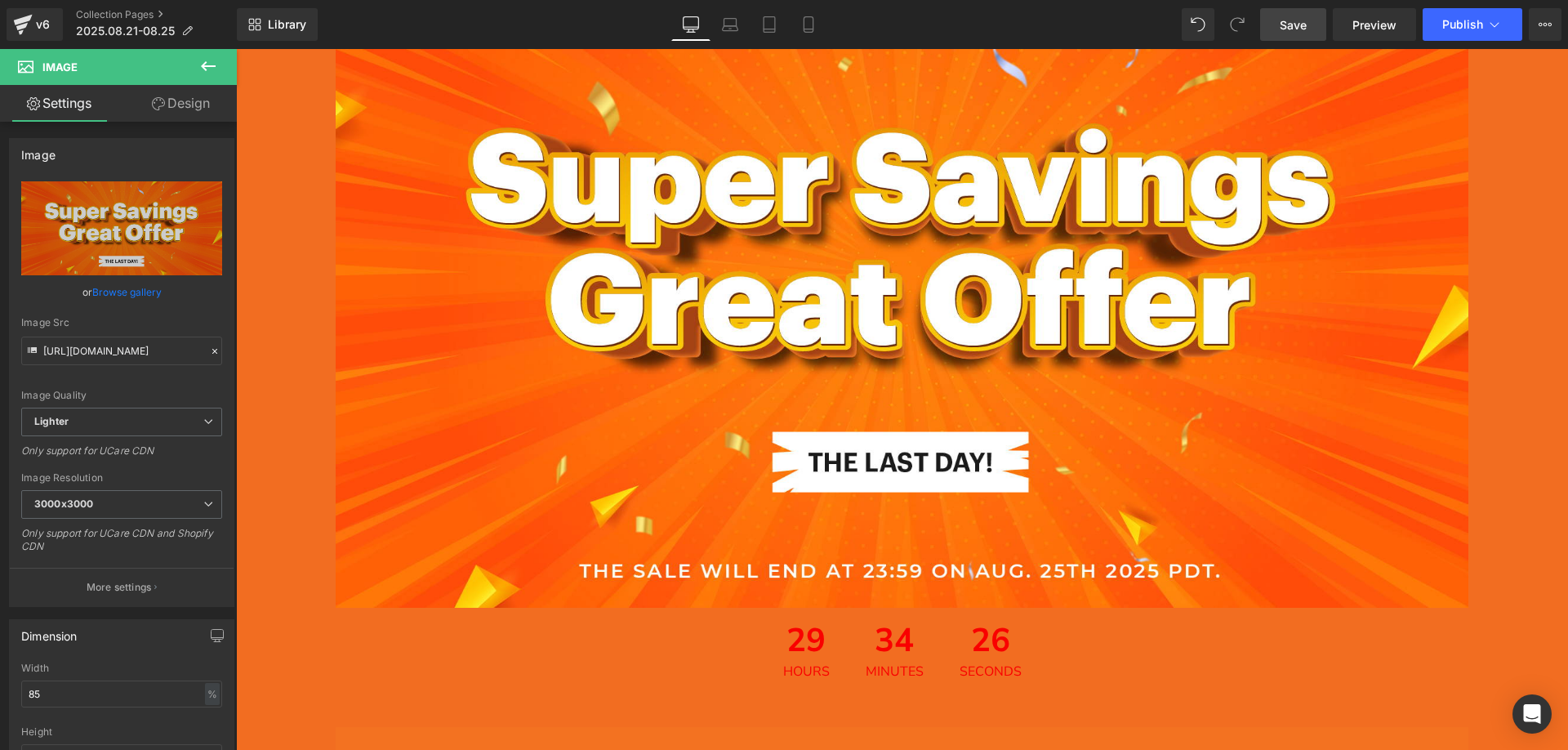
click at [1299, 25] on span "Save" at bounding box center [1294, 25] width 27 height 17
